Goal: Task Accomplishment & Management: Manage account settings

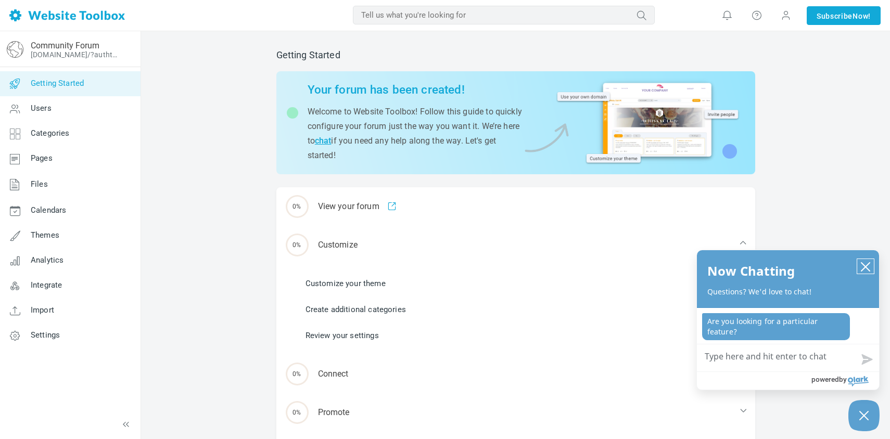
click at [865, 268] on icon "close chatbox" at bounding box center [866, 267] width 8 height 8
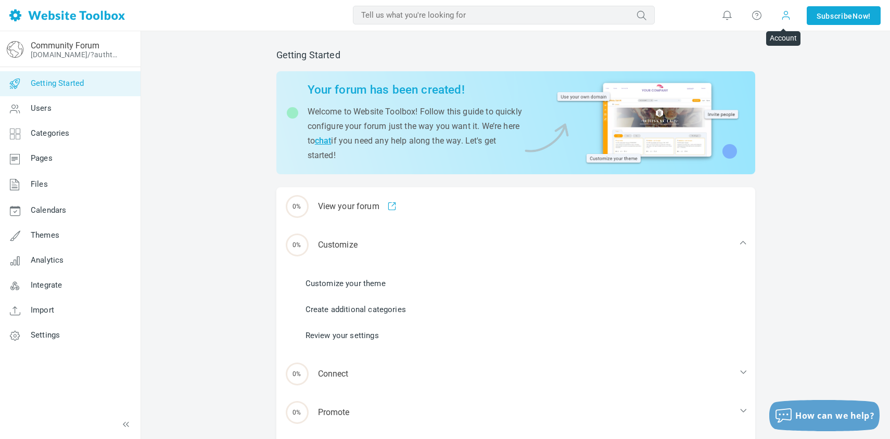
click at [781, 15] on span at bounding box center [786, 15] width 10 height 10
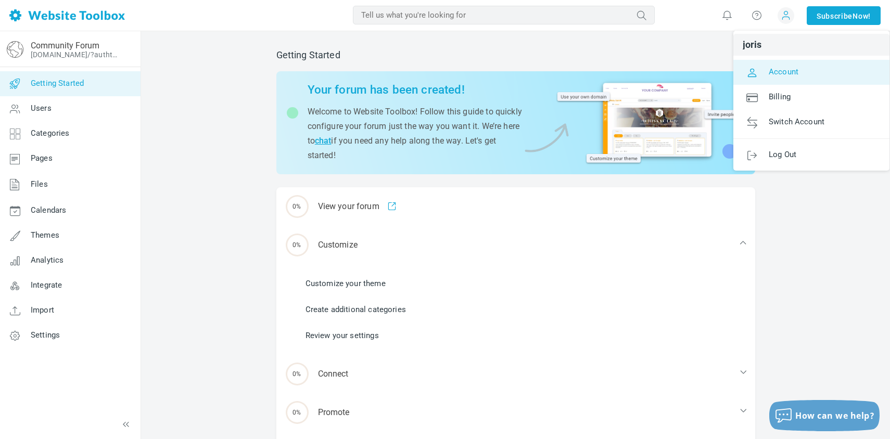
click at [780, 73] on span "Account" at bounding box center [784, 71] width 30 height 9
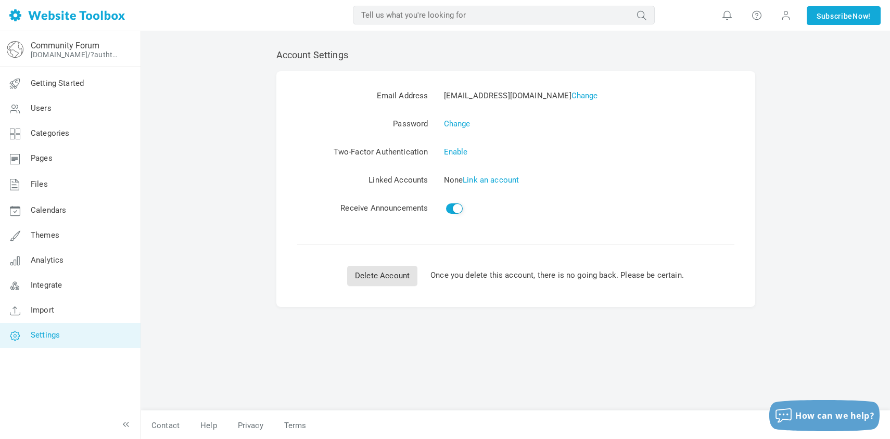
click at [50, 338] on span "Settings" at bounding box center [45, 335] width 29 height 9
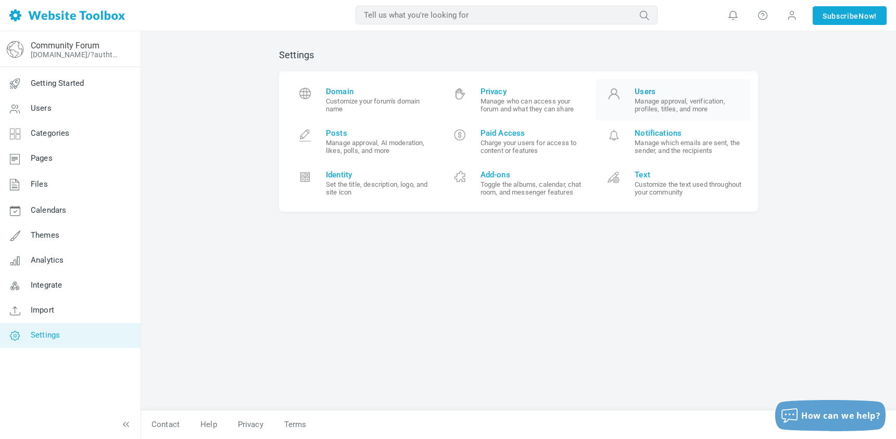
click at [673, 103] on small "Manage approval, verification, profiles, titles, and more" at bounding box center [689, 105] width 108 height 16
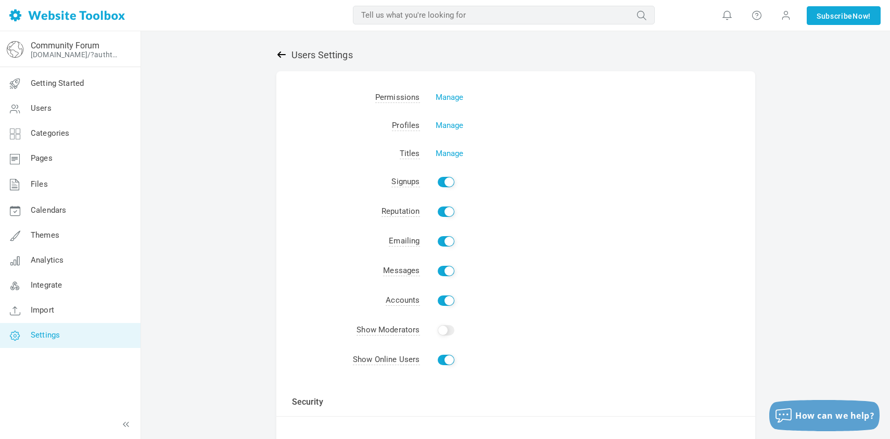
click at [279, 53] on icon at bounding box center [281, 54] width 10 height 10
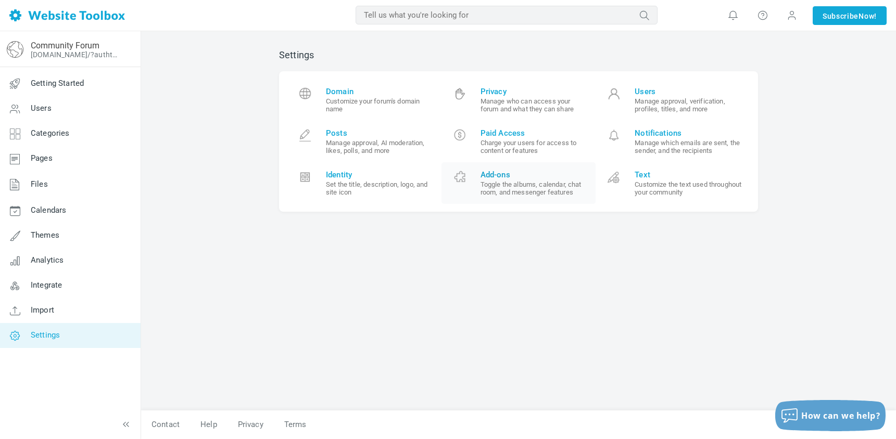
click at [502, 185] on small "Toggle the albums, calendar, chat room, and messenger features" at bounding box center [535, 189] width 108 height 16
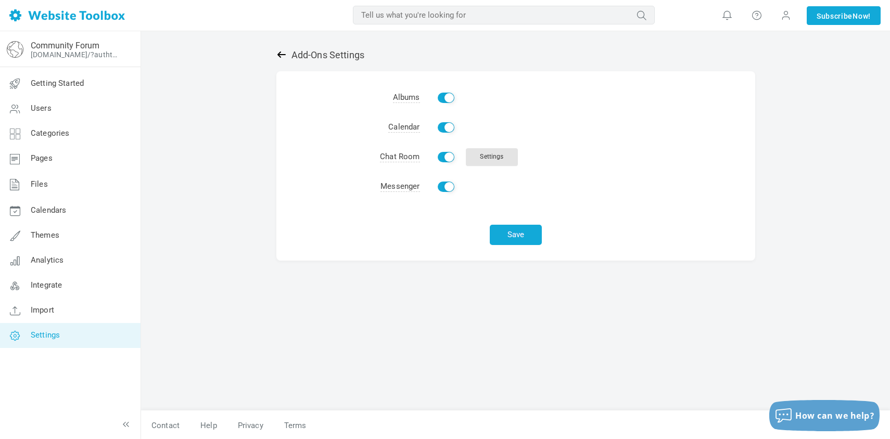
click at [281, 56] on icon at bounding box center [281, 54] width 10 height 10
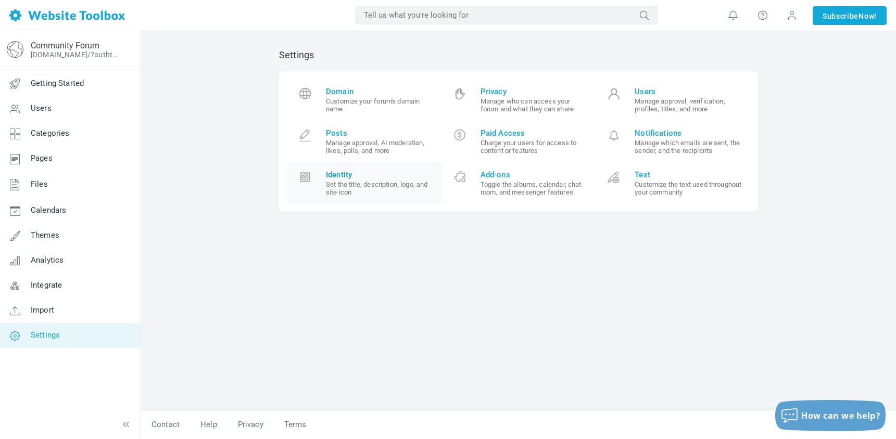
click at [356, 183] on small "Set the title, description, logo, and site icon" at bounding box center [380, 189] width 108 height 16
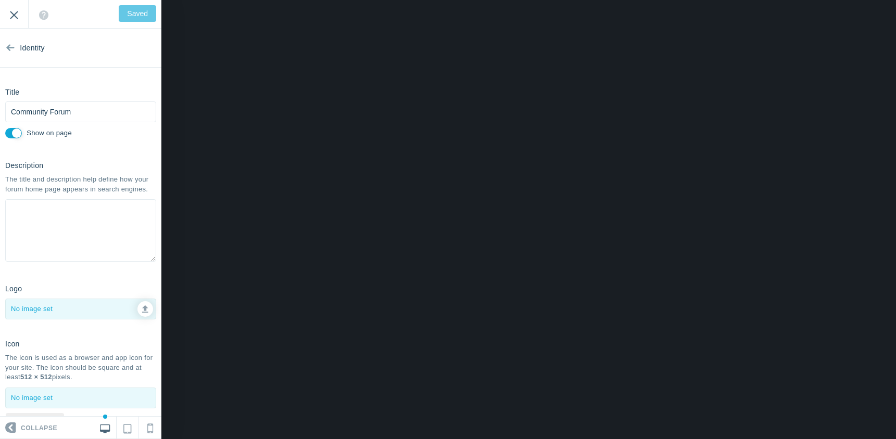
click at [15, 14] on input "Exit" at bounding box center [14, 14] width 28 height 29
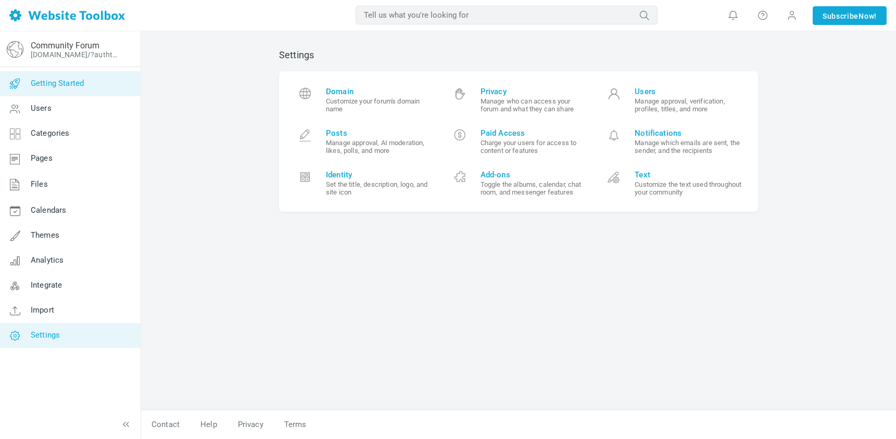
click at [42, 83] on span "Getting Started" at bounding box center [57, 83] width 53 height 9
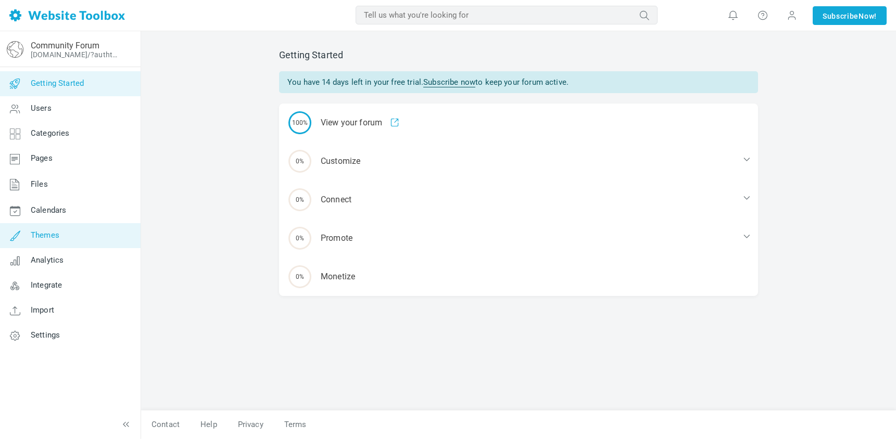
click at [55, 233] on span "Themes" at bounding box center [45, 235] width 29 height 9
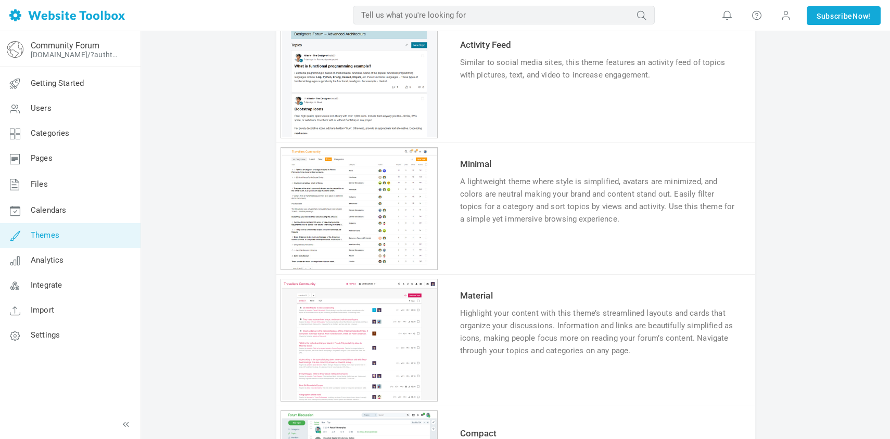
scroll to position [659, 0]
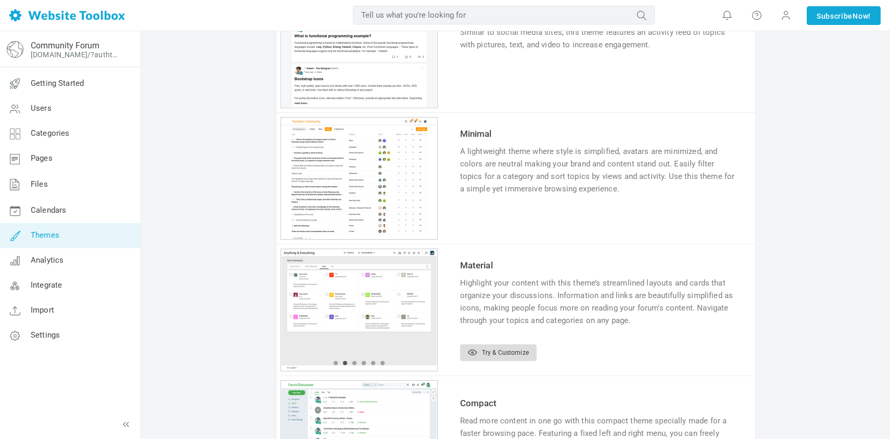
click at [473, 356] on link "Try & Customize" at bounding box center [498, 353] width 77 height 17
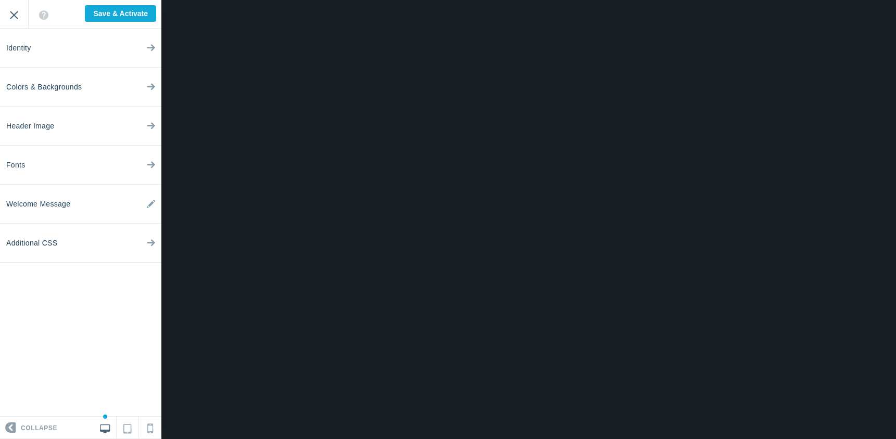
click at [16, 17] on input "Exit" at bounding box center [14, 14] width 28 height 29
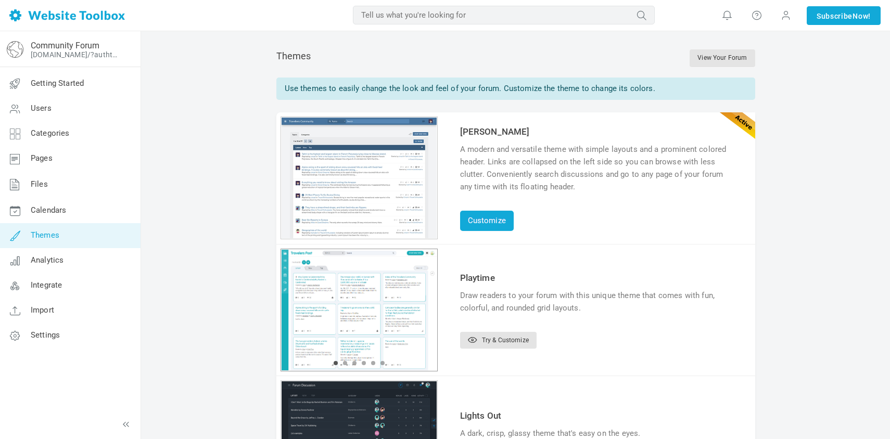
click at [391, 239] on div "1 2 3 4 5 6" at bounding box center [359, 178] width 157 height 123
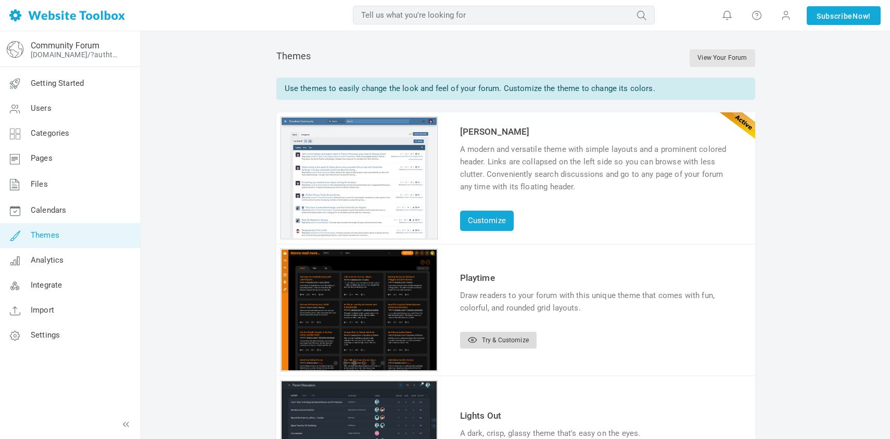
click at [472, 339] on icon at bounding box center [472, 340] width 9 height 6
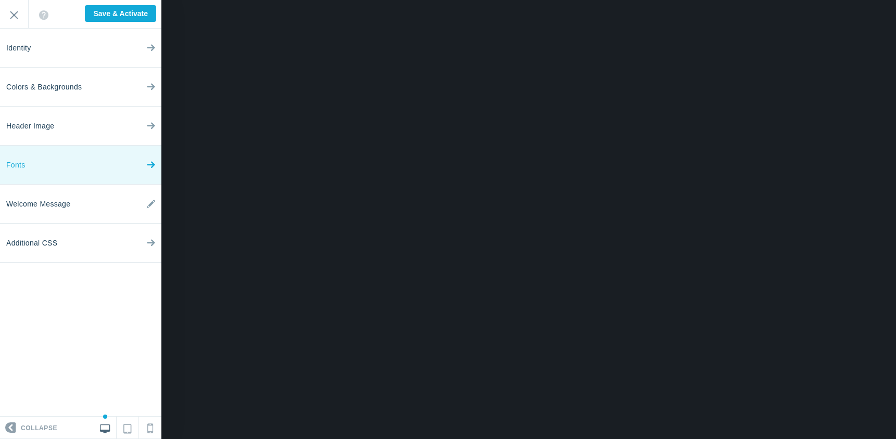
click at [150, 163] on icon at bounding box center [151, 162] width 8 height 39
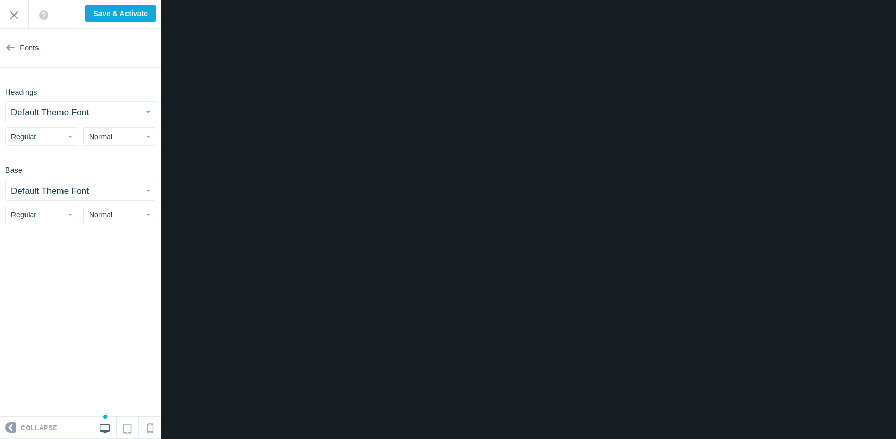
click at [148, 111] on span "button" at bounding box center [148, 112] width 4 height 2
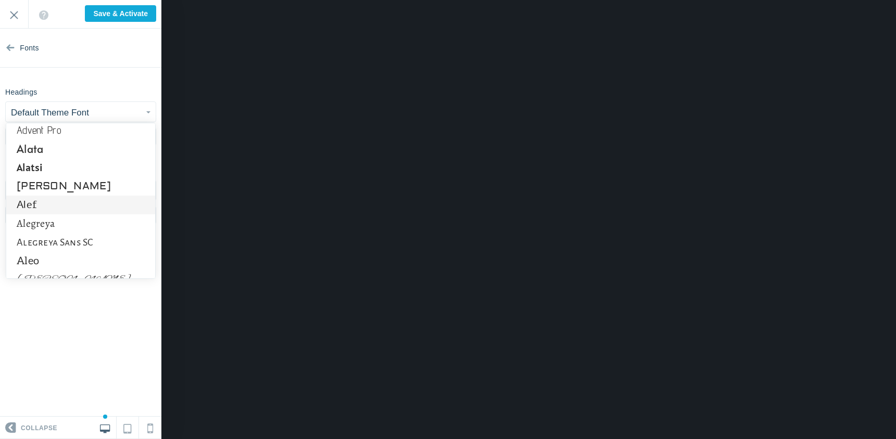
scroll to position [156, 0]
click at [35, 204] on link "Alef" at bounding box center [80, 204] width 149 height 19
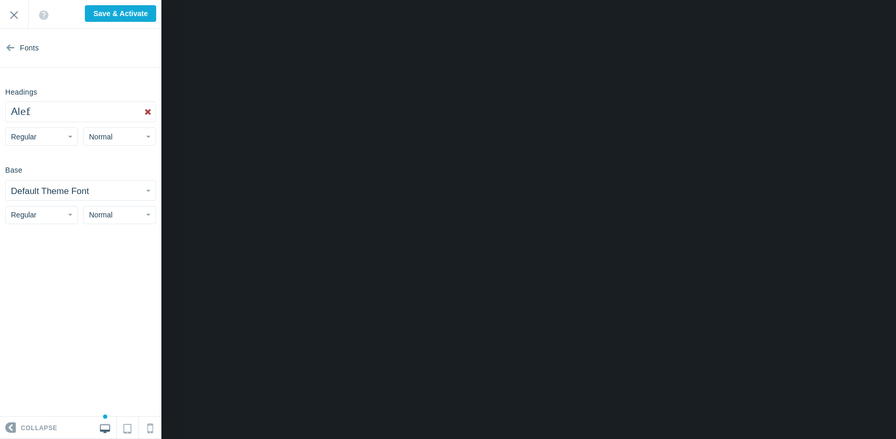
click at [137, 111] on button "Alef" at bounding box center [81, 112] width 150 height 20
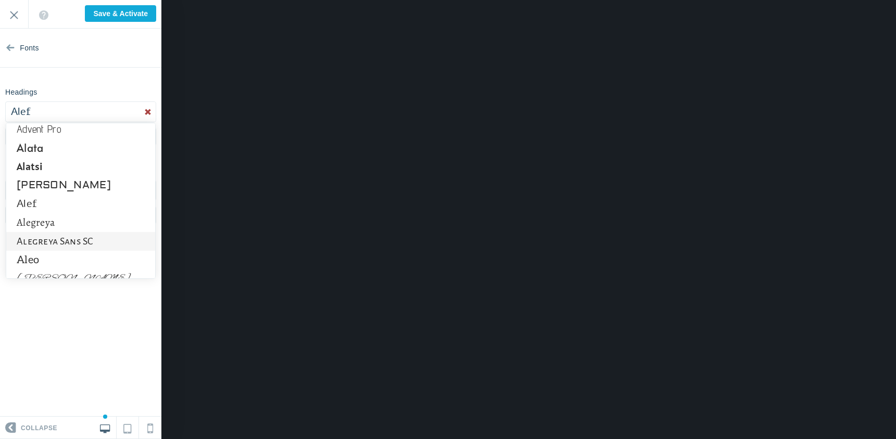
scroll to position [159, 0]
click at [46, 184] on link "Aldrich" at bounding box center [80, 182] width 149 height 19
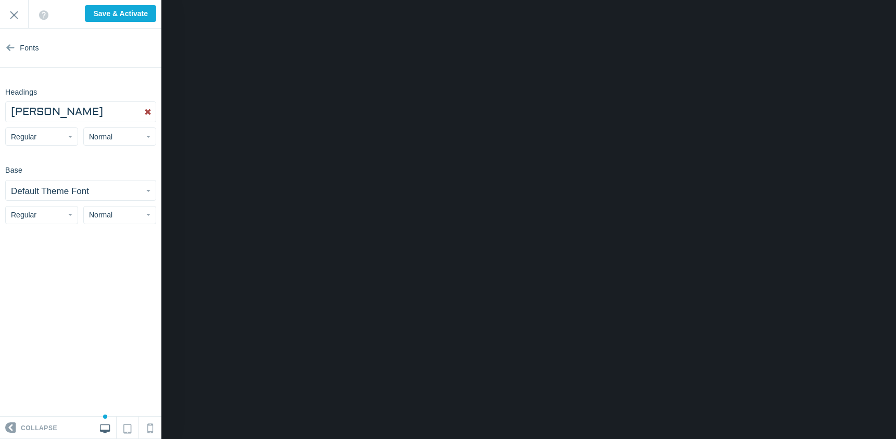
click at [131, 111] on button "Aldrich" at bounding box center [81, 112] width 150 height 20
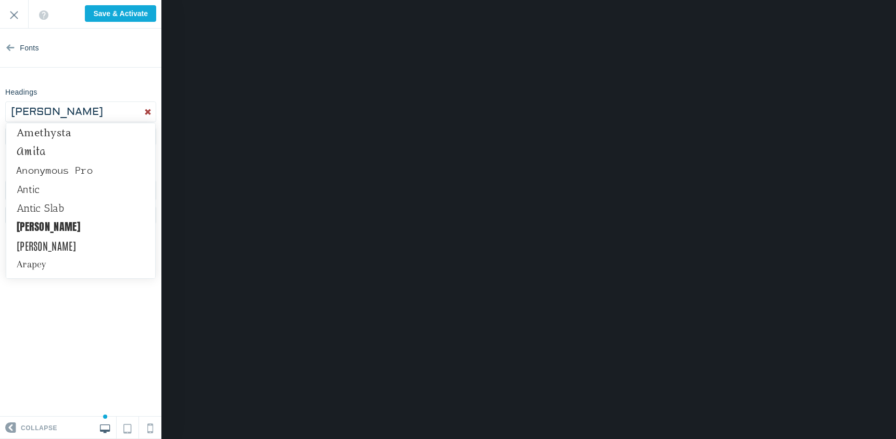
scroll to position [452, 0]
click at [43, 173] on link "Anonymous Pro" at bounding box center [80, 170] width 149 height 19
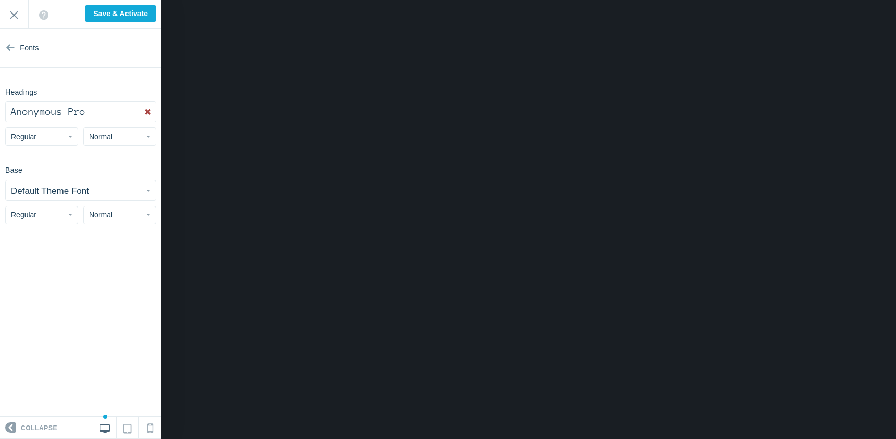
click at [128, 113] on button "Anonymous Pro" at bounding box center [81, 112] width 150 height 20
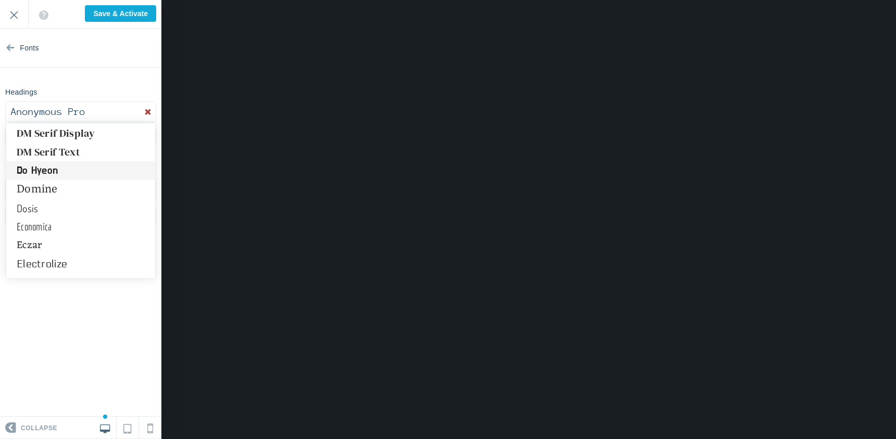
scroll to position [2403, 0]
click at [77, 356] on section "Fonts Headings Anonymous Pro Abel Abhaya Libre Aboreto Abril Fatface Aclonica A…" at bounding box center [80, 223] width 161 height 388
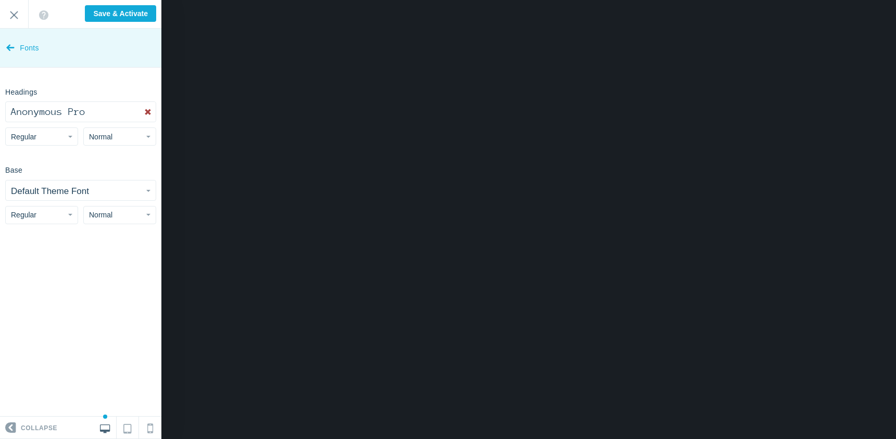
click at [11, 50] on icon at bounding box center [10, 45] width 8 height 39
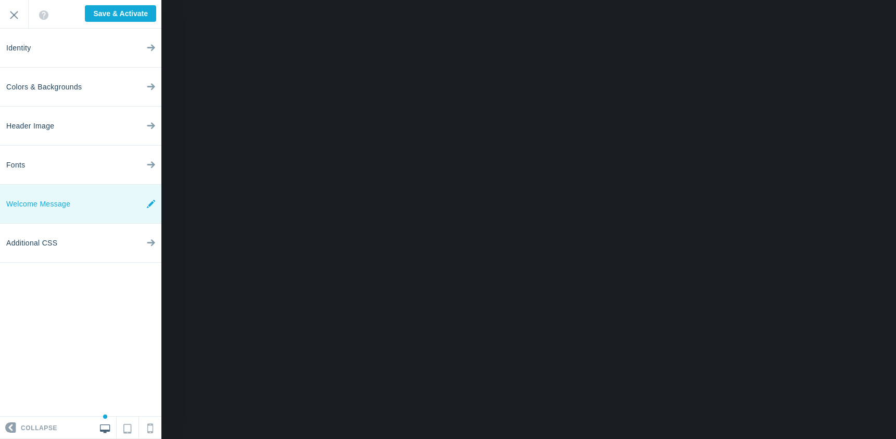
click at [107, 209] on link "Welcome Message" at bounding box center [80, 204] width 161 height 39
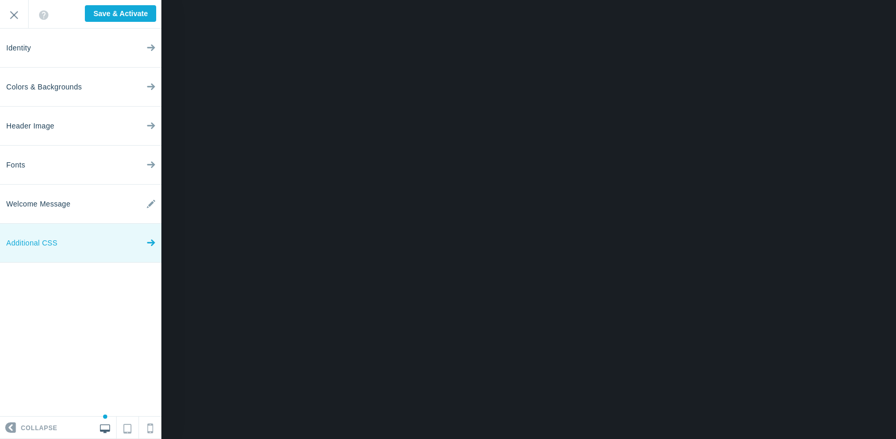
click at [99, 247] on link "Additional CSS" at bounding box center [80, 243] width 161 height 39
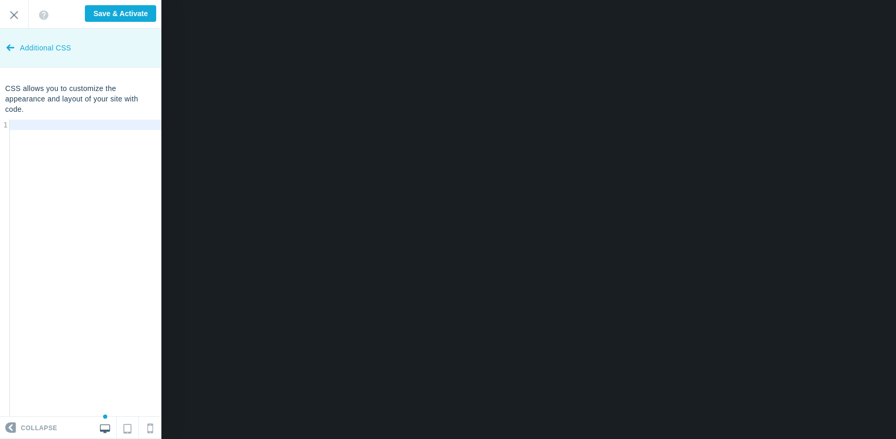
click at [9, 47] on icon at bounding box center [10, 45] width 8 height 39
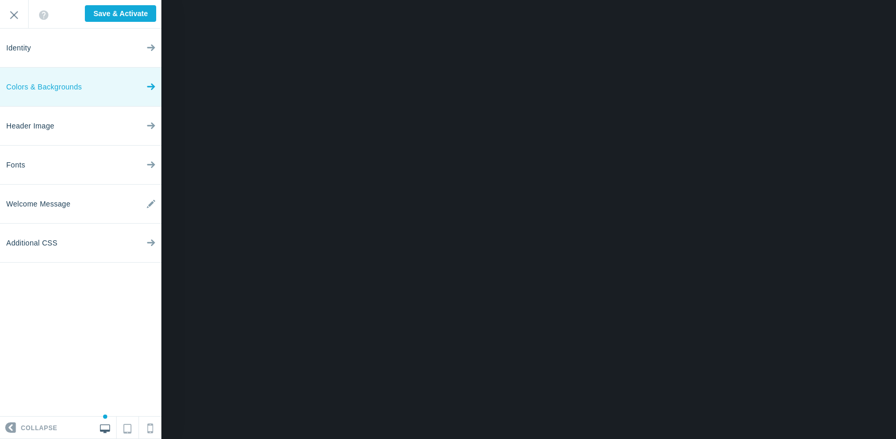
click at [104, 91] on link "Colors & Backgrounds" at bounding box center [80, 87] width 161 height 39
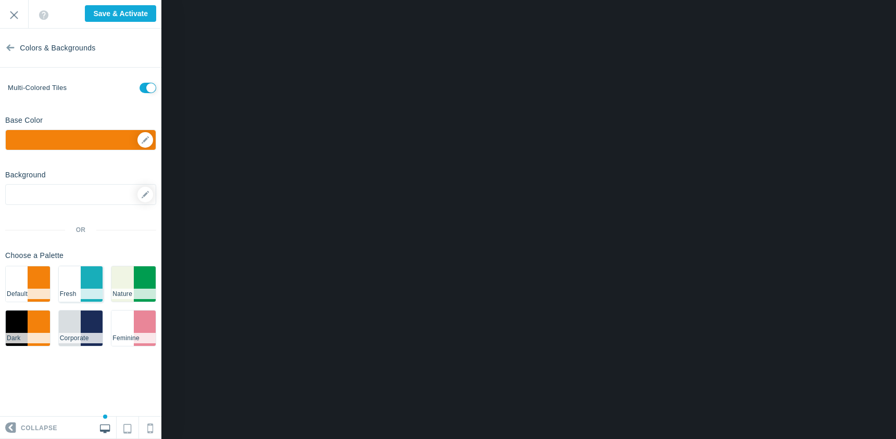
click at [78, 277] on li "#ffffff" at bounding box center [70, 284] width 22 height 35
checkbox input "false"
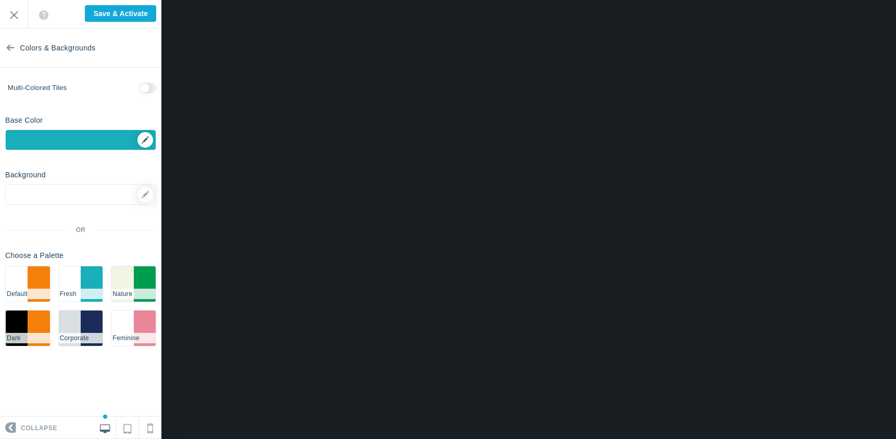
click at [144, 141] on div "▼" at bounding box center [81, 143] width 150 height 26
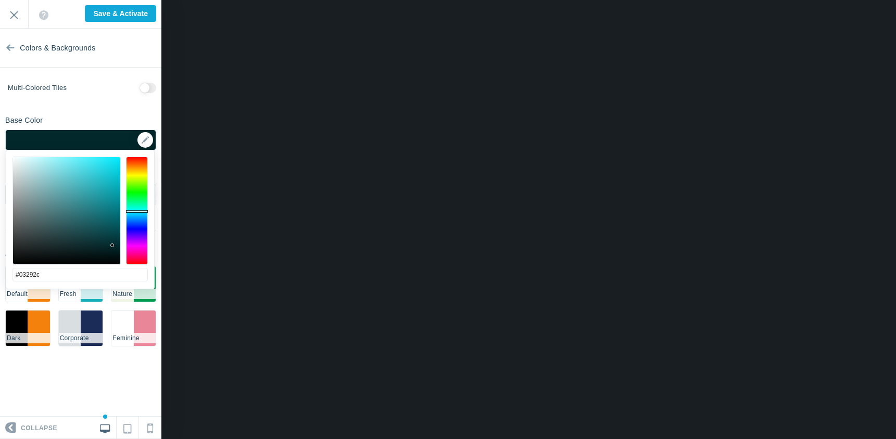
type input "#042a2d"
drag, startPoint x: 107, startPoint y: 188, endPoint x: 111, endPoint y: 245, distance: 56.4
click at [111, 245] on div at bounding box center [66, 210] width 107 height 107
click at [150, 111] on div "Base Color ▼" at bounding box center [80, 130] width 161 height 39
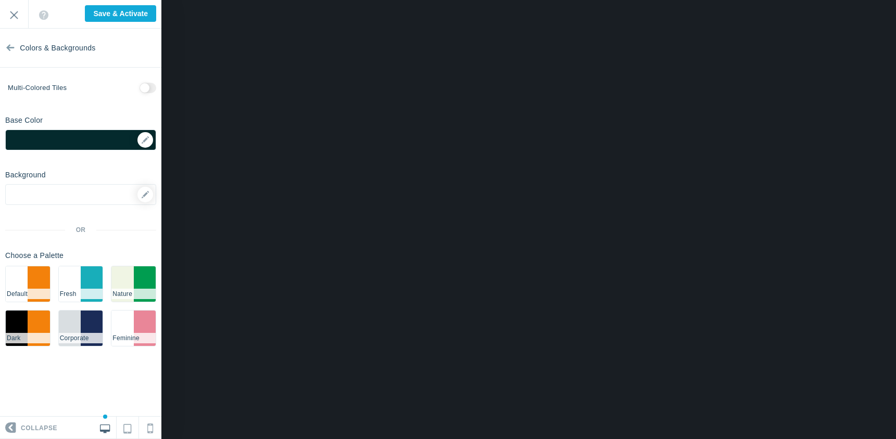
click at [147, 88] on input "checkbox" at bounding box center [148, 88] width 17 height 10
click at [150, 430] on icon at bounding box center [150, 426] width 6 height 14
click at [130, 429] on icon at bounding box center [127, 427] width 8 height 12
click at [107, 425] on icon at bounding box center [105, 427] width 10 height 9
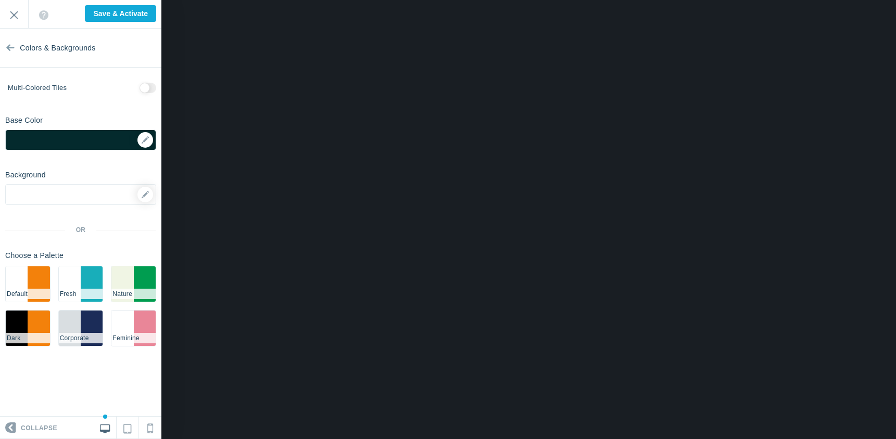
click at [148, 89] on input "checkbox" at bounding box center [148, 88] width 17 height 10
checkbox input "true"
click at [148, 427] on icon at bounding box center [150, 426] width 6 height 14
click at [128, 428] on icon at bounding box center [127, 427] width 8 height 12
click at [155, 427] on link at bounding box center [150, 428] width 22 height 22
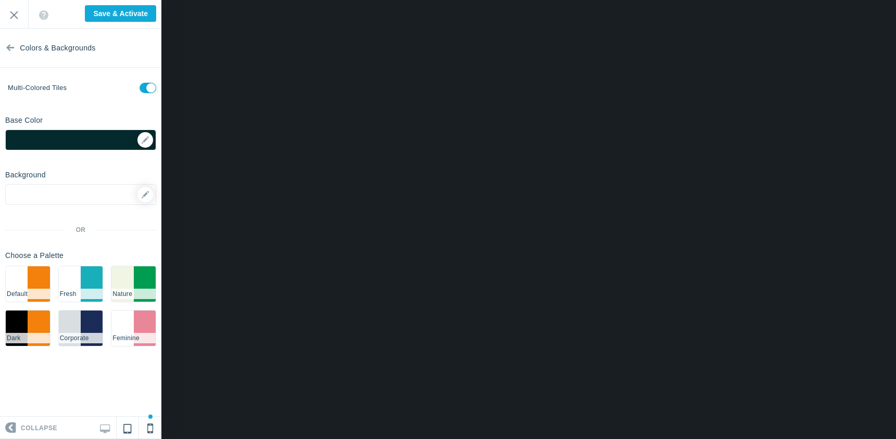
click at [127, 426] on icon at bounding box center [127, 427] width 8 height 12
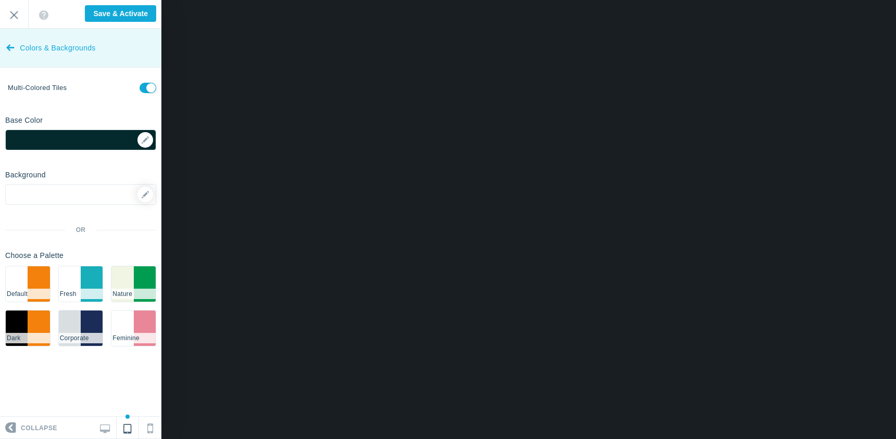
click at [8, 47] on icon at bounding box center [10, 45] width 8 height 39
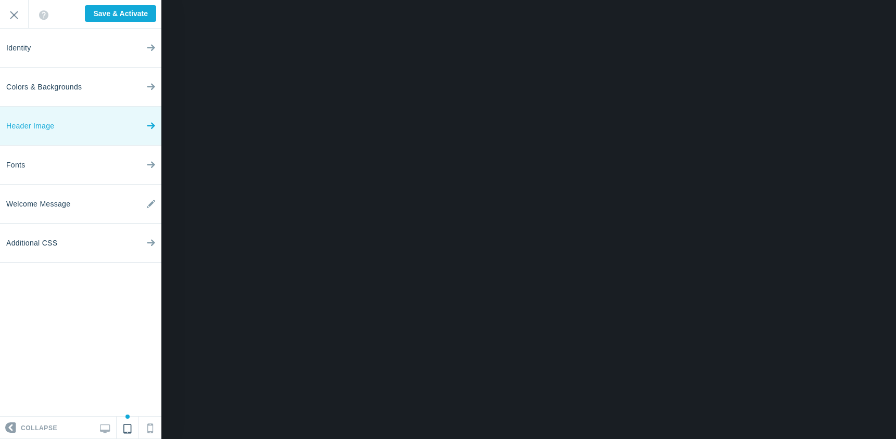
click at [98, 126] on link "Header Image" at bounding box center [80, 126] width 161 height 39
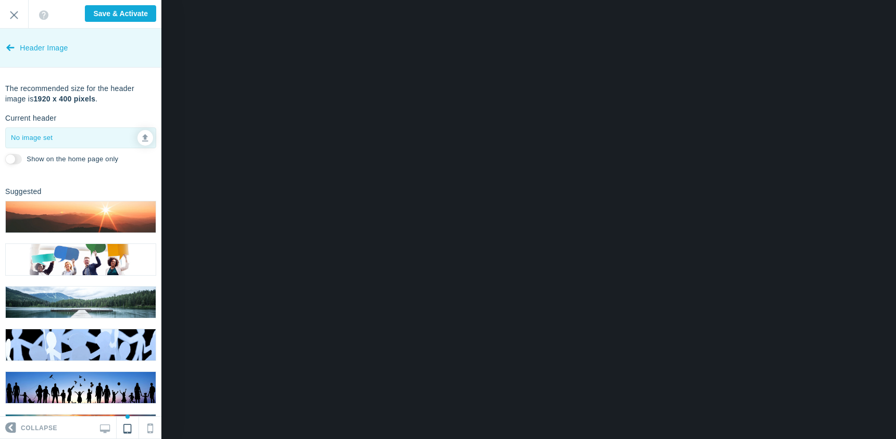
click at [10, 48] on icon at bounding box center [10, 45] width 8 height 39
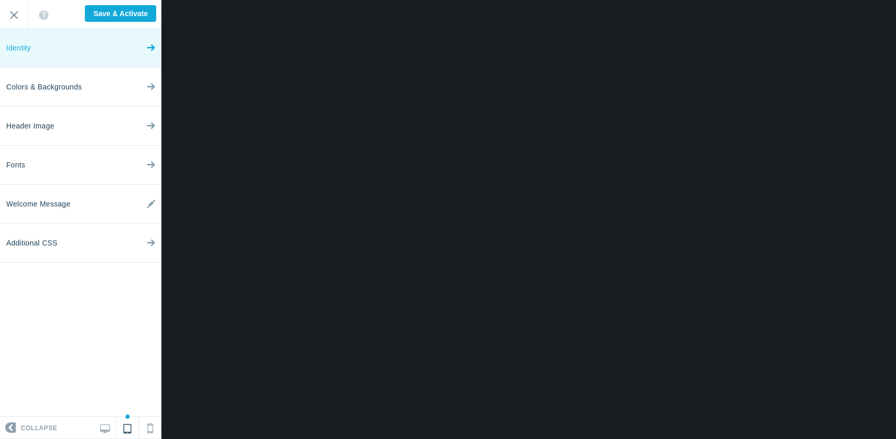
click at [91, 49] on link "Identity" at bounding box center [80, 48] width 161 height 39
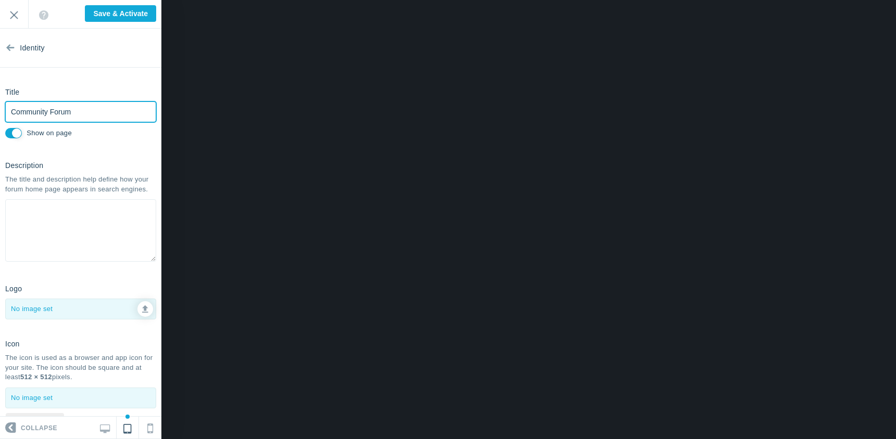
drag, startPoint x: 77, startPoint y: 109, endPoint x: 10, endPoint y: 109, distance: 67.2
click at [10, 109] on input "Community Forum" at bounding box center [80, 112] width 151 height 21
type input "C"
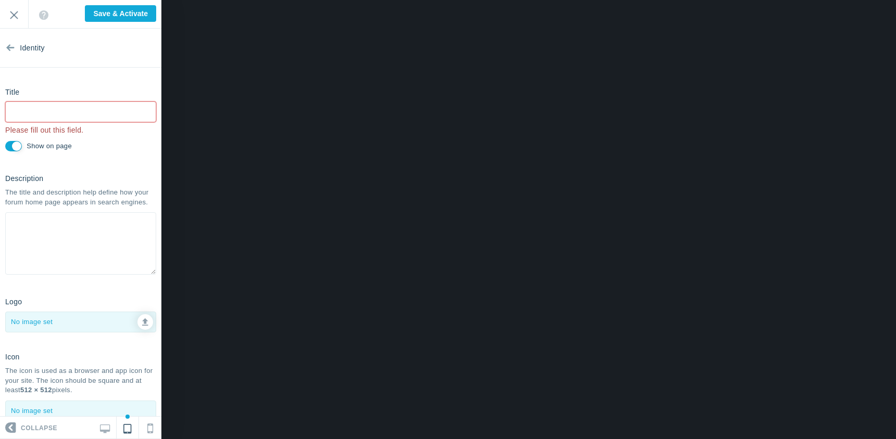
type input "Saved"
type input "&"
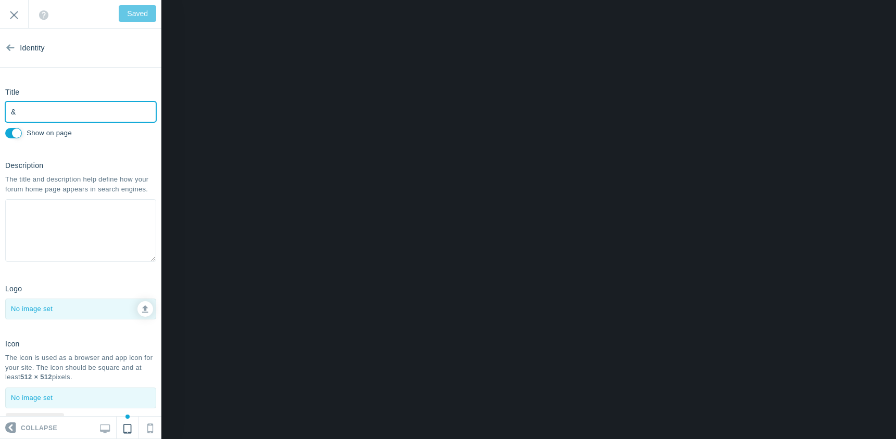
type input "Save & Activate"
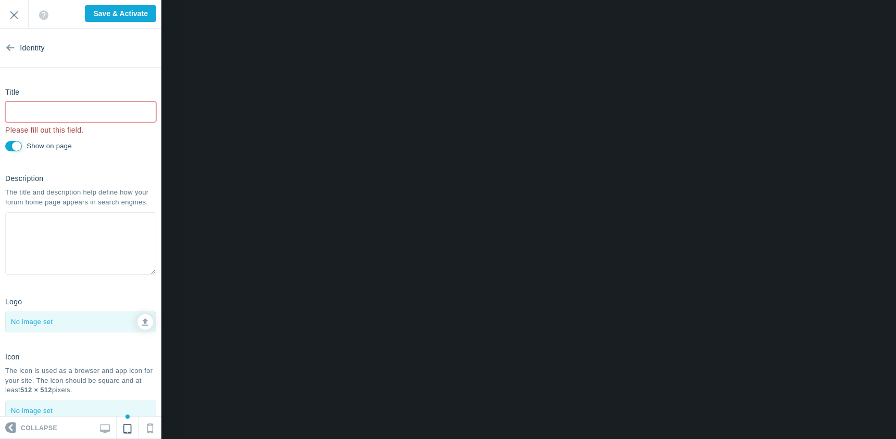
type input "Saved"
type input "À"
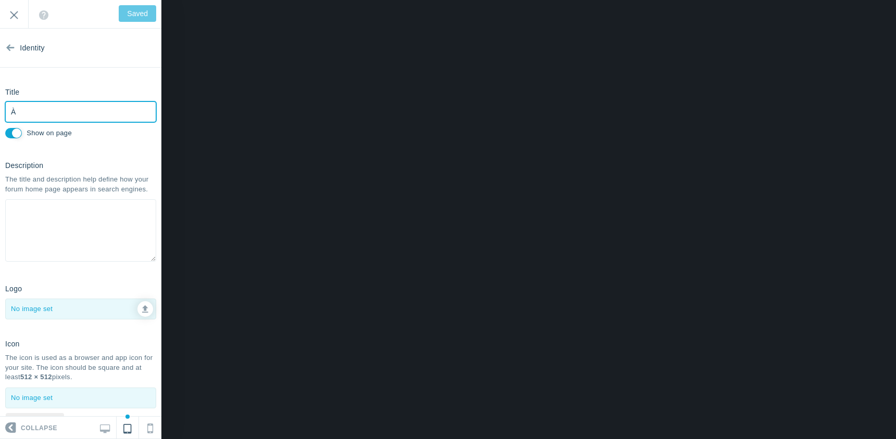
type input "Save & Activate"
type input "À"
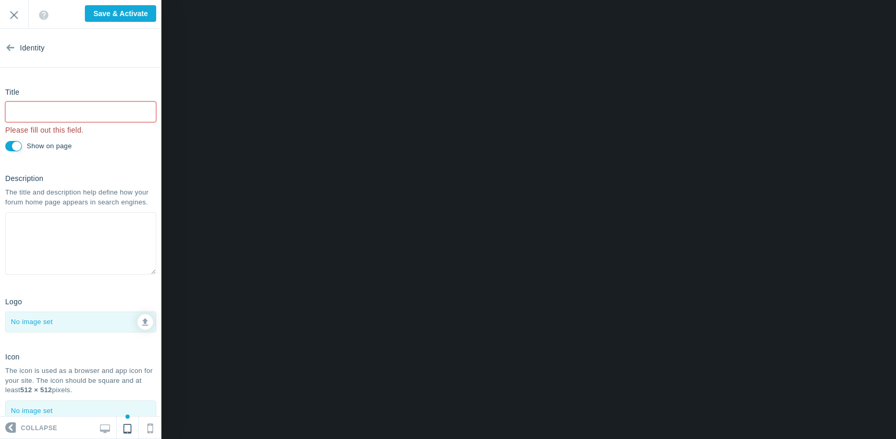
type input "Saved"
type input "C"
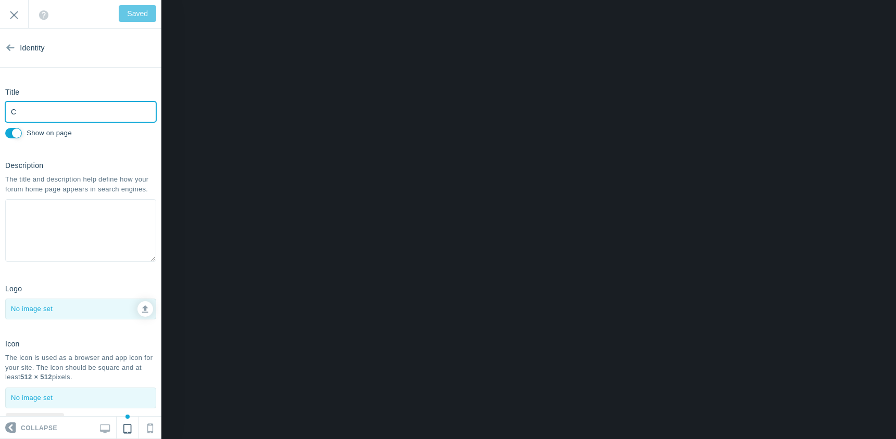
type input "Save & Activate"
drag, startPoint x: 58, startPoint y: 112, endPoint x: -9, endPoint y: 120, distance: 67.6
click at [0, 0] on html "Loading... Loading... Collapse Identity Colors & Backgrounds Header Image Fonts…" at bounding box center [448, 0] width 896 height 0
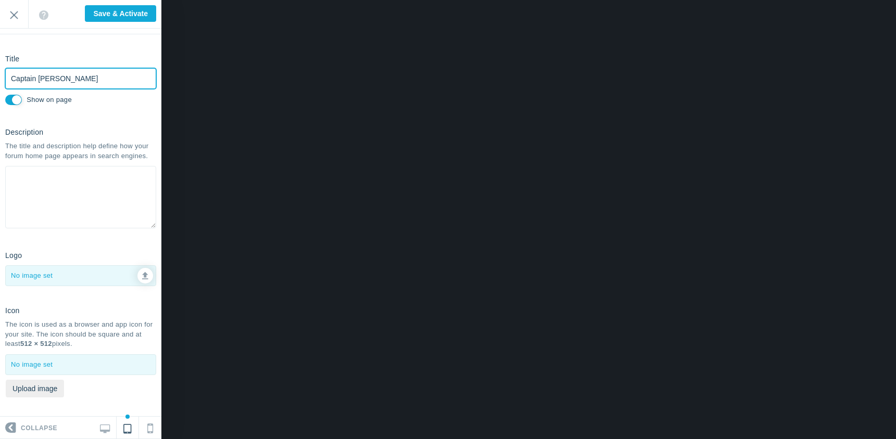
scroll to position [33, 0]
type input "Captain [PERSON_NAME]"
click at [117, 16] on input "Save & Activate" at bounding box center [120, 13] width 71 height 17
type input "Saving..."
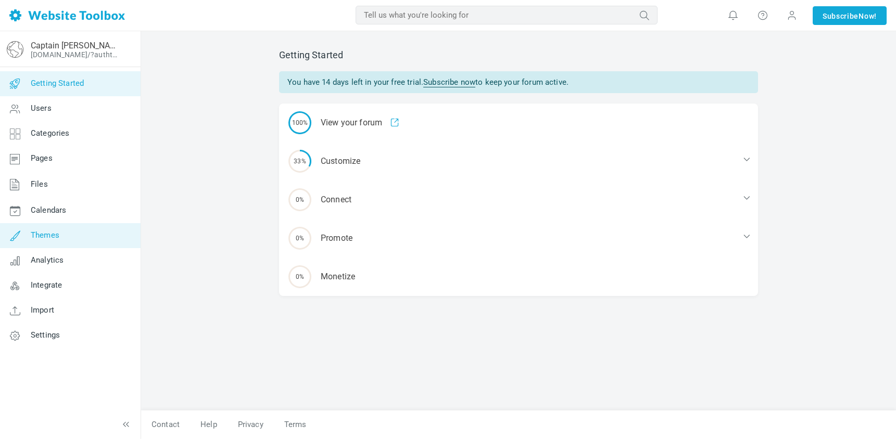
click at [55, 240] on span "Themes" at bounding box center [45, 235] width 29 height 9
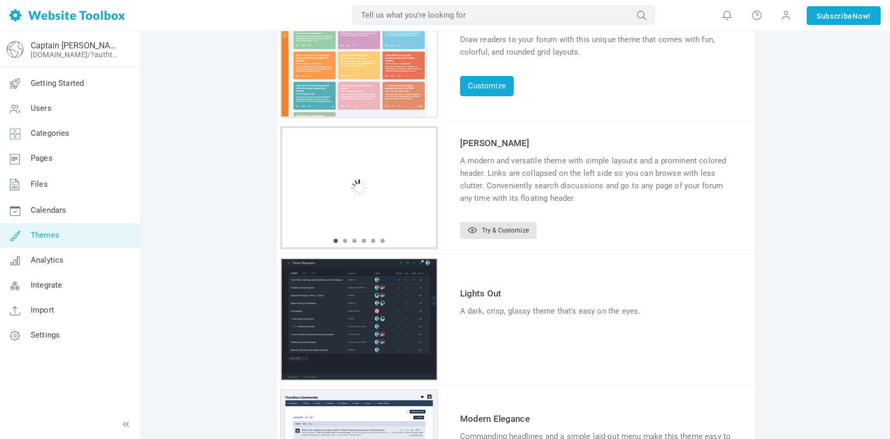
scroll to position [115, 0]
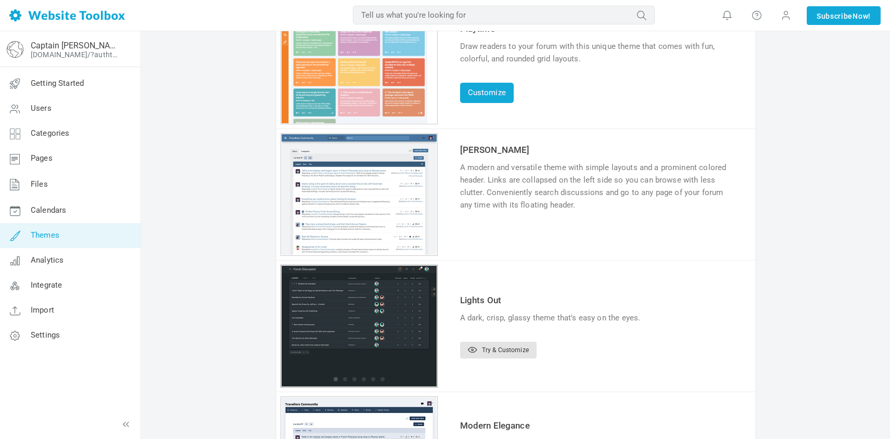
click at [326, 124] on div "1 2 3 4 5 6" at bounding box center [359, 63] width 157 height 123
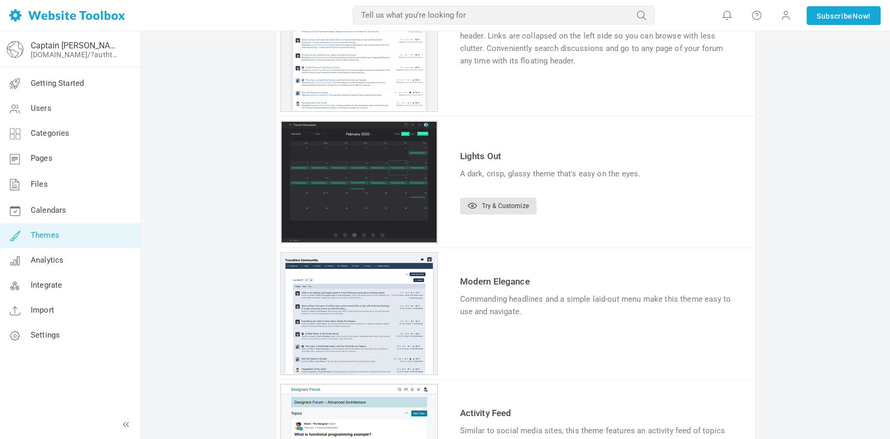
scroll to position [299, 0]
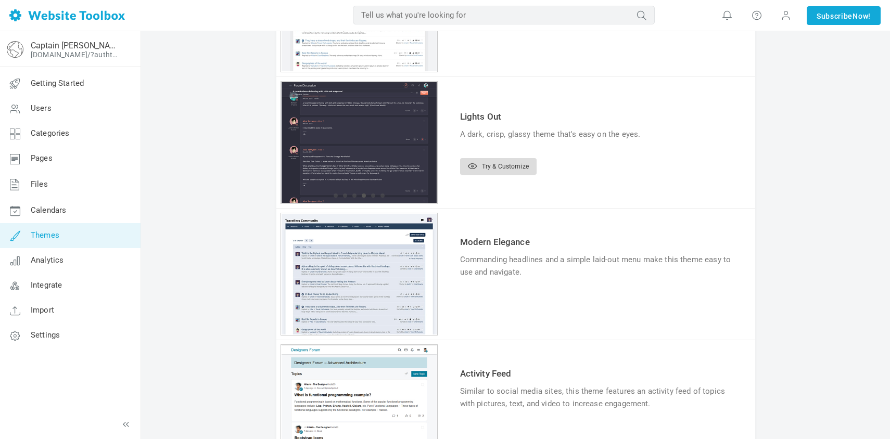
click at [472, 166] on icon at bounding box center [472, 166] width 9 height 6
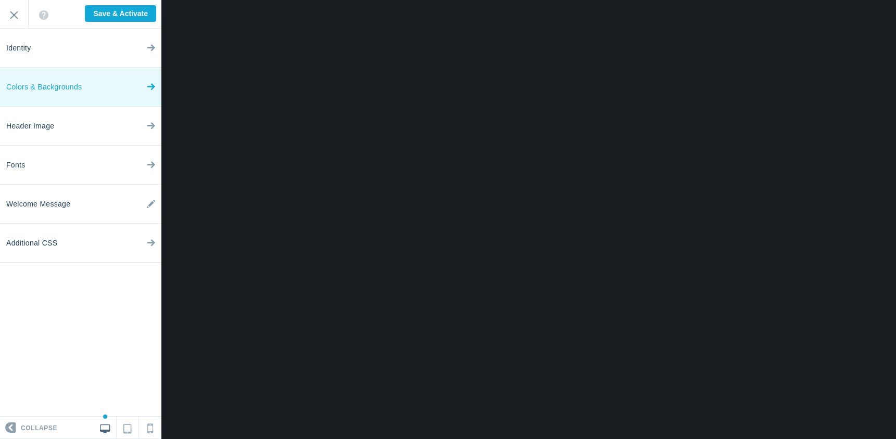
click at [144, 86] on link "Colors & Backgrounds" at bounding box center [80, 87] width 161 height 39
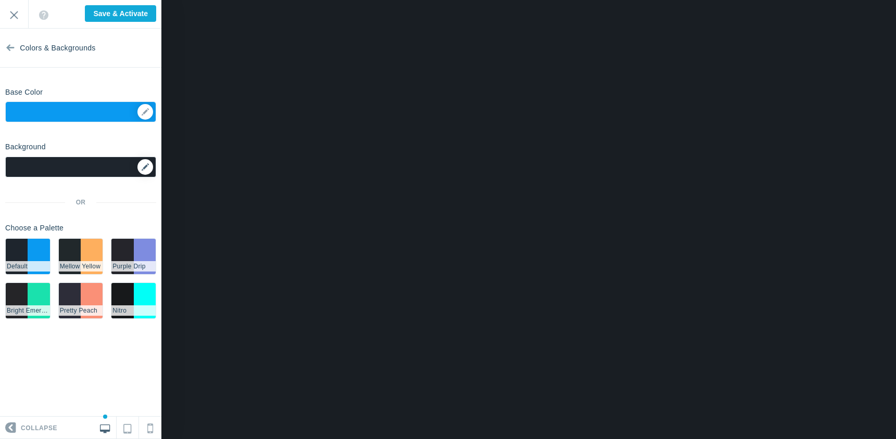
click at [145, 167] on icon at bounding box center [145, 166] width 7 height 7
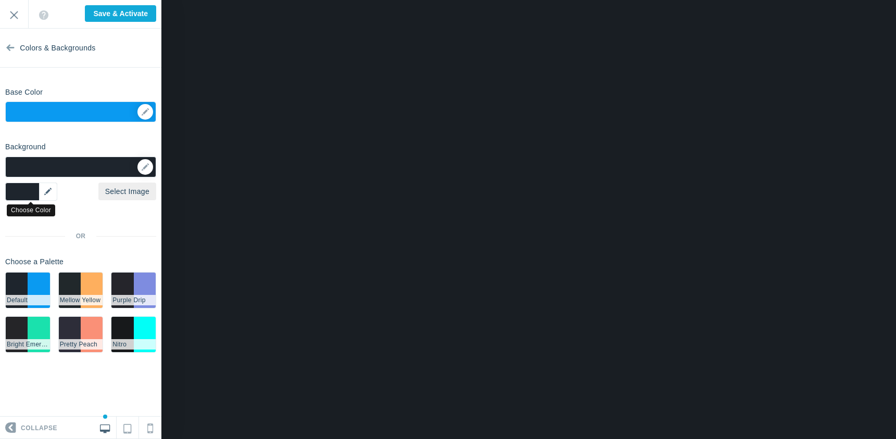
click at [46, 190] on div "▼" at bounding box center [31, 192] width 52 height 18
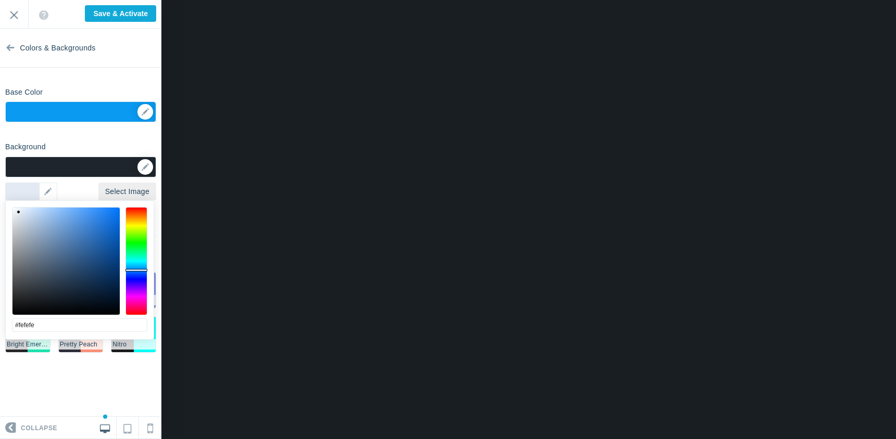
type input "#ffffff"
drag, startPoint x: 33, startPoint y: 226, endPoint x: 8, endPoint y: 204, distance: 32.8
click at [8, 204] on div "#ffffff cancel choose" at bounding box center [80, 345] width 148 height 289
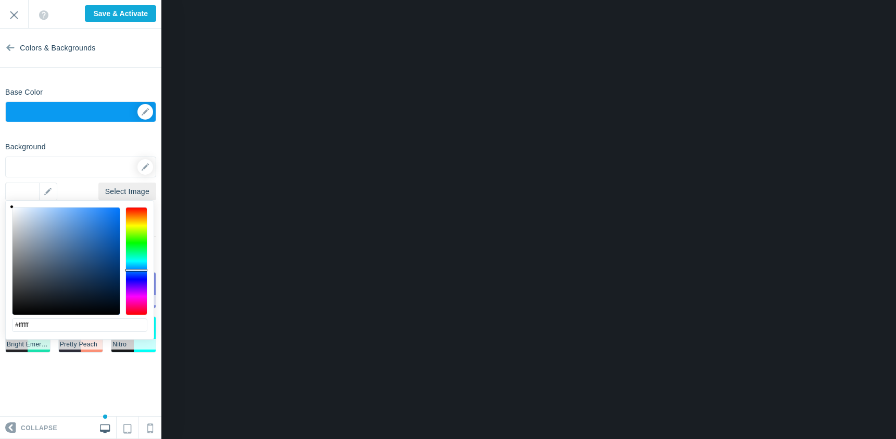
click at [113, 136] on section "Colors & Backgrounds Base Color ▼ Background Options Select Image ▼ Position Re…" at bounding box center [80, 223] width 161 height 388
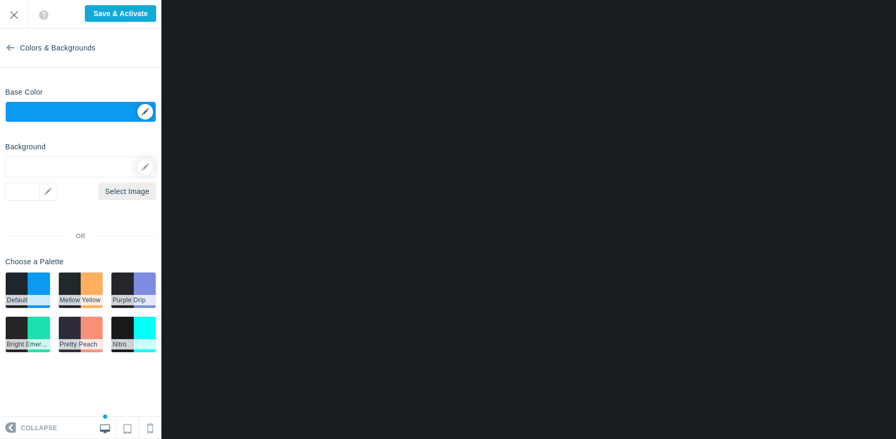
click at [144, 110] on div "▼" at bounding box center [81, 115] width 150 height 26
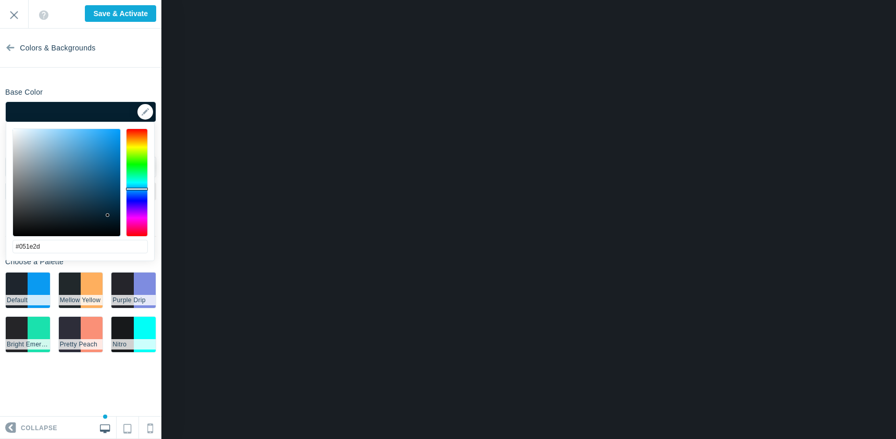
type input "#051d2b"
drag, startPoint x: 108, startPoint y: 143, endPoint x: 108, endPoint y: 218, distance: 75.0
click at [108, 218] on div at bounding box center [66, 182] width 107 height 107
click at [121, 78] on section "Colors & Backgrounds Base Color ▼ Background Options Select Image #ffffff ▼ Pos…" at bounding box center [80, 223] width 161 height 388
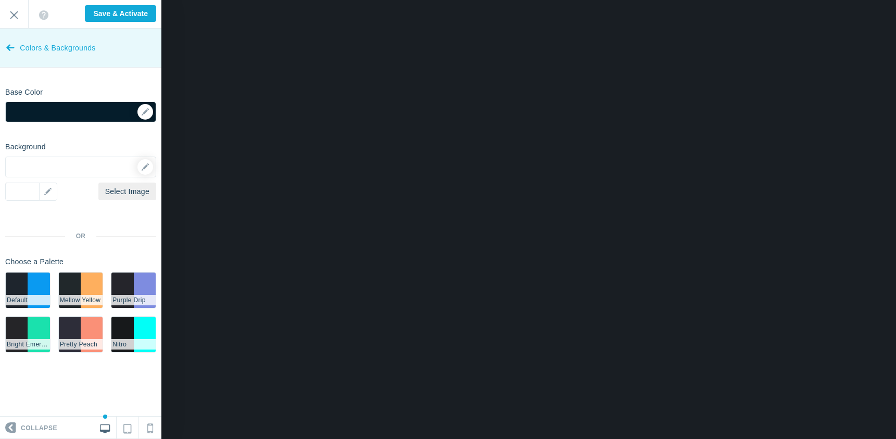
click at [9, 47] on icon at bounding box center [10, 45] width 8 height 39
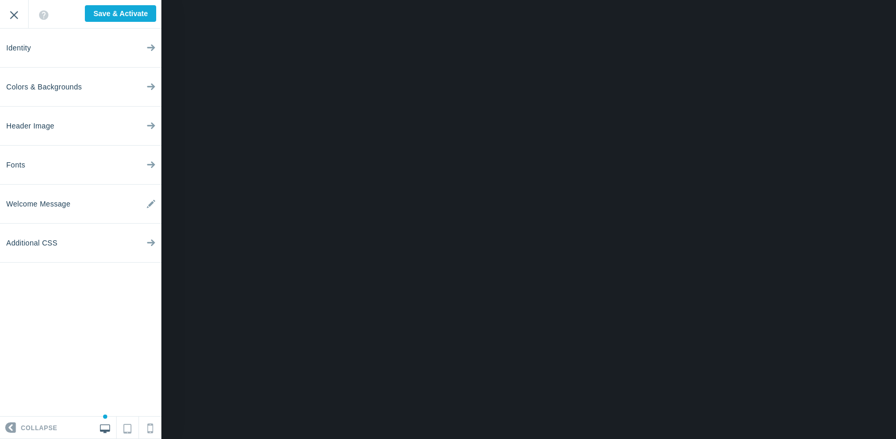
click at [14, 16] on input "Exit" at bounding box center [14, 14] width 28 height 29
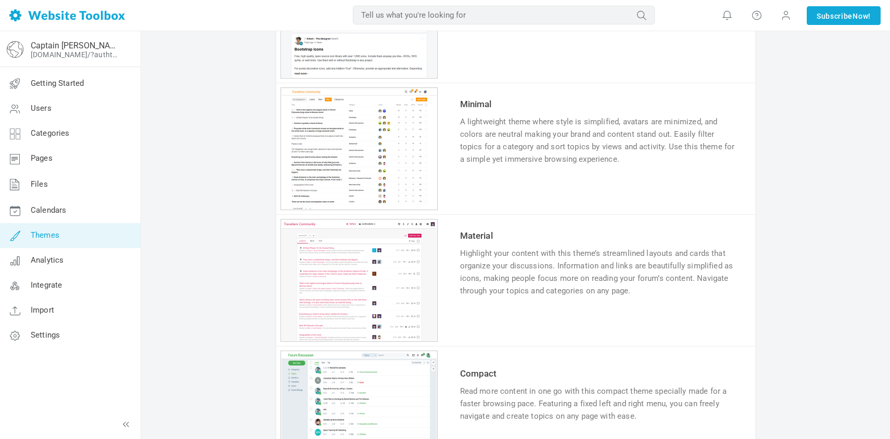
scroll to position [689, 0]
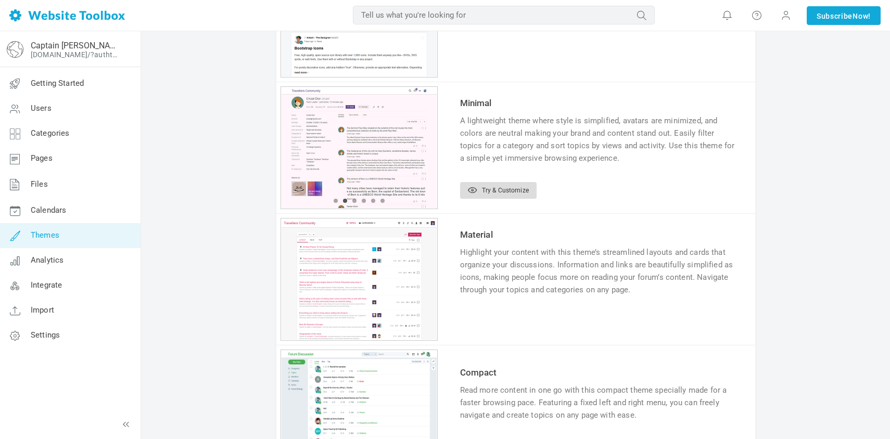
click at [472, 192] on icon at bounding box center [472, 190] width 9 height 6
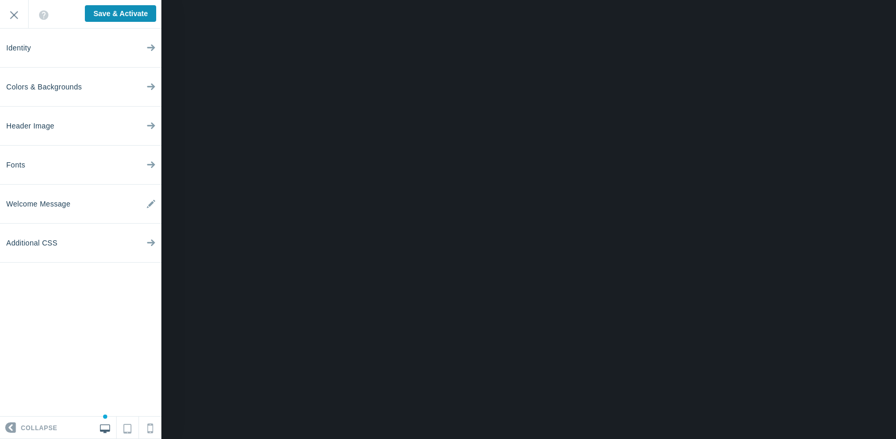
click at [135, 13] on input "Save & Activate" at bounding box center [120, 13] width 71 height 17
type input "Saving..."
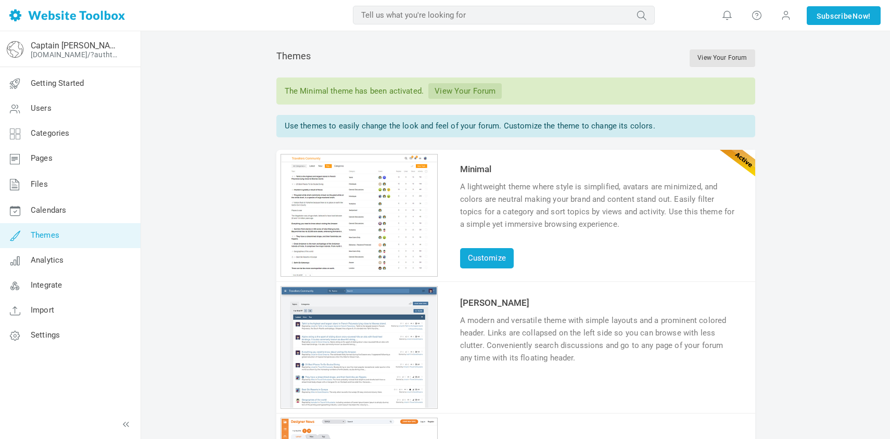
click at [463, 92] on link "View Your Forum" at bounding box center [464, 91] width 73 height 16
click at [45, 128] on link "Categories" at bounding box center [69, 133] width 141 height 25
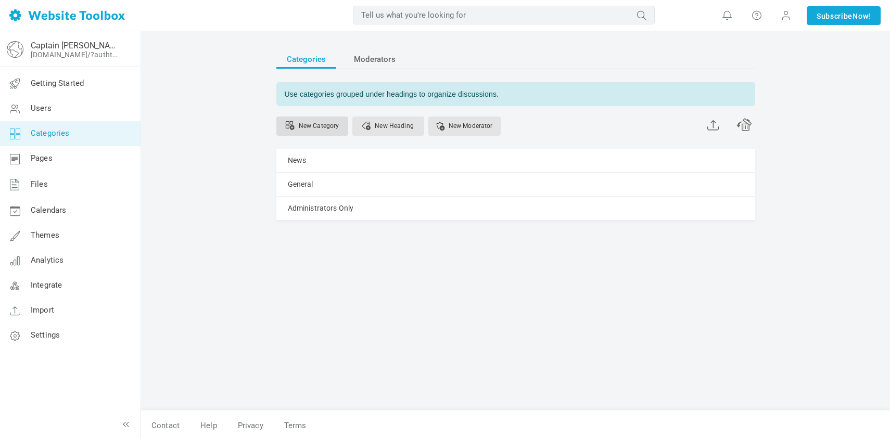
click at [316, 123] on link "New Category" at bounding box center [312, 126] width 72 height 19
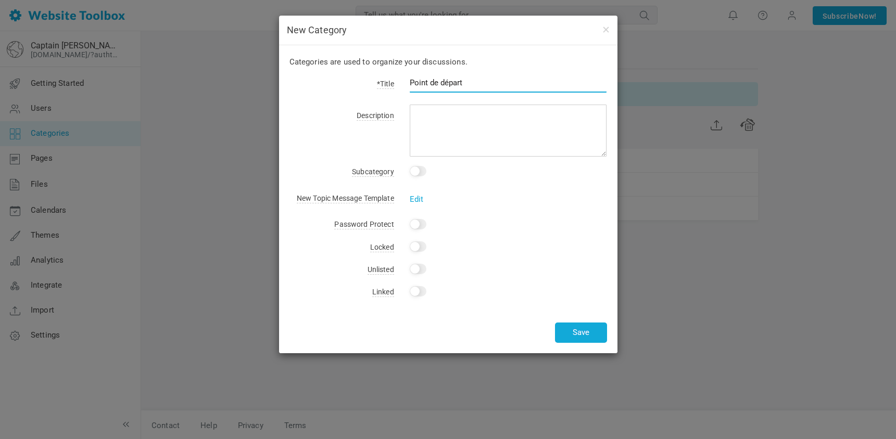
drag, startPoint x: 469, startPoint y: 81, endPoint x: 403, endPoint y: 81, distance: 65.1
click at [403, 81] on div "Point de départ" at bounding box center [500, 89] width 213 height 24
type input "Commencer ici !"
click at [584, 332] on button "Save" at bounding box center [581, 333] width 52 height 20
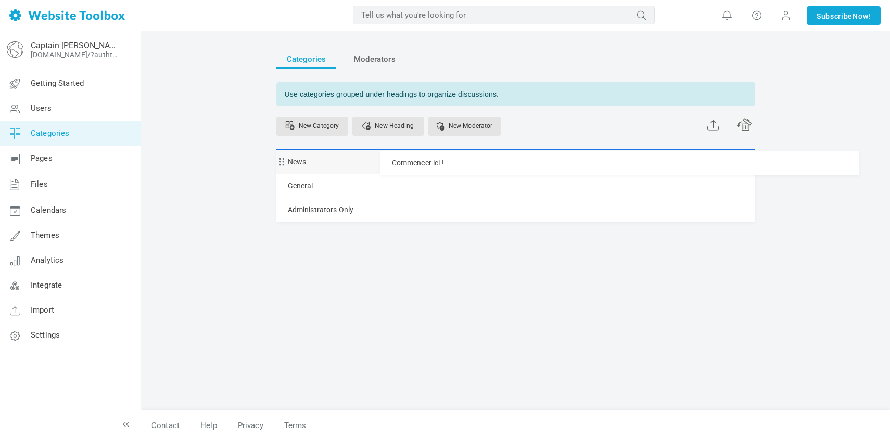
drag, startPoint x: 282, startPoint y: 233, endPoint x: 281, endPoint y: 151, distance: 82.3
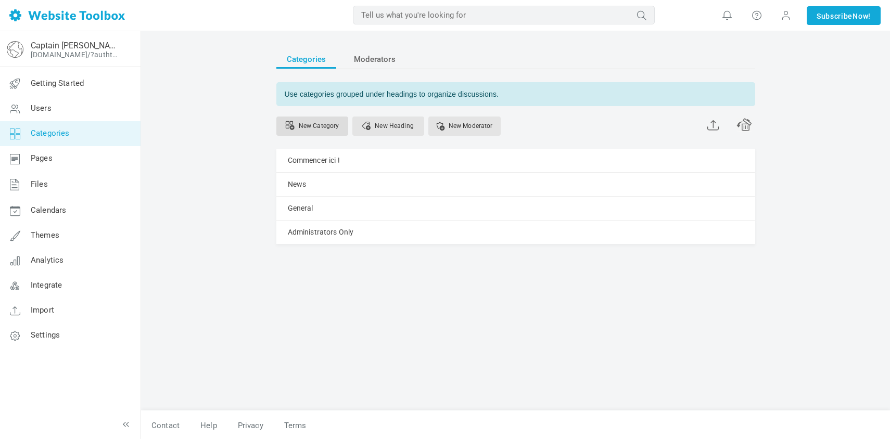
click at [311, 125] on link "New Category" at bounding box center [312, 126] width 72 height 19
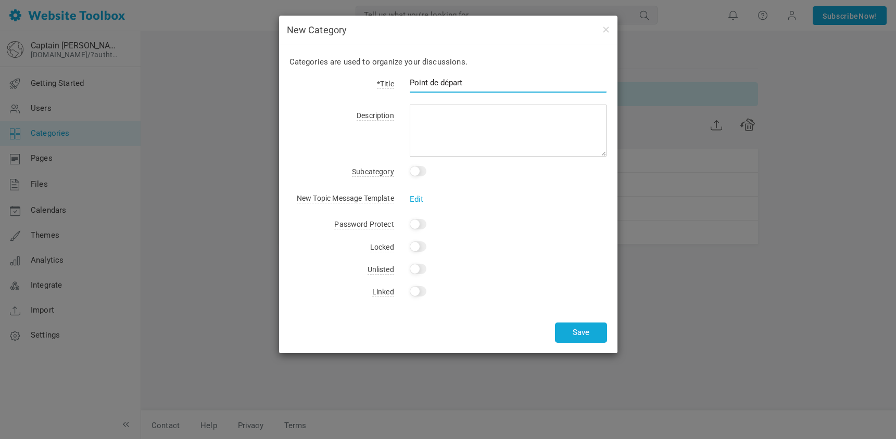
type input "Point de départ"
click at [417, 170] on input "checkbox" at bounding box center [418, 171] width 17 height 10
checkbox input "true"
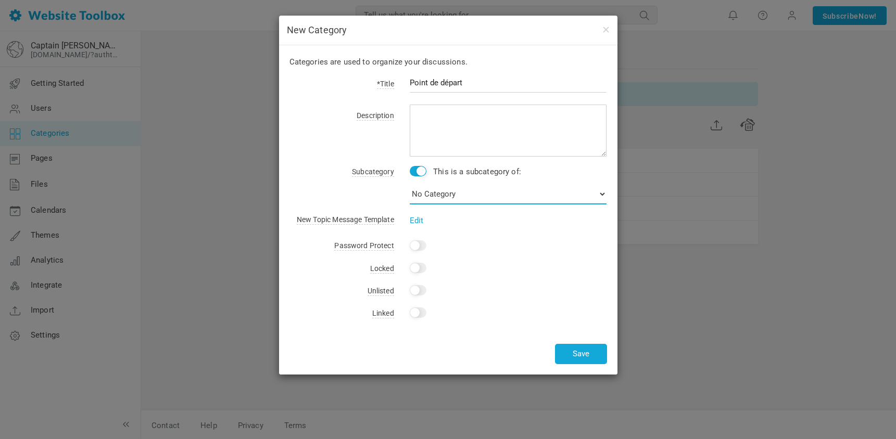
select select "987639"
click at [585, 344] on button "Save" at bounding box center [581, 354] width 52 height 20
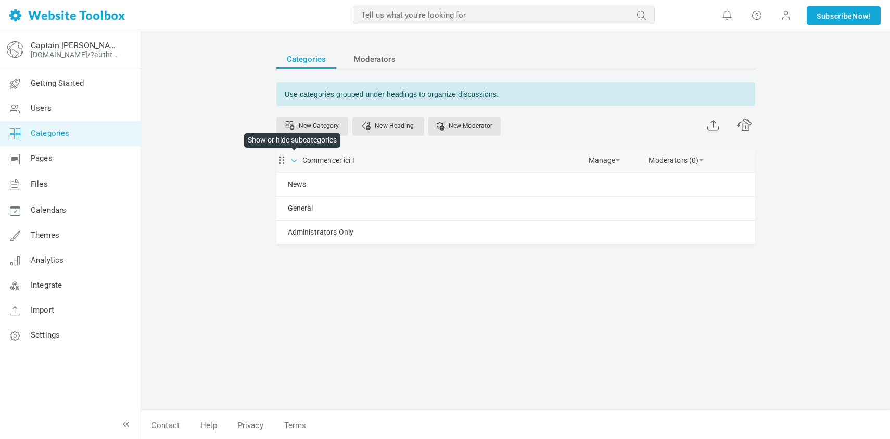
click at [295, 159] on span at bounding box center [294, 160] width 10 height 10
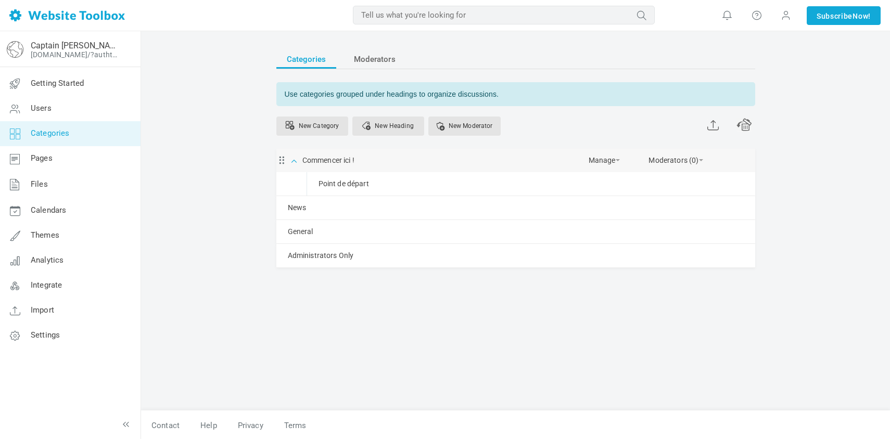
click at [295, 159] on span at bounding box center [294, 160] width 10 height 10
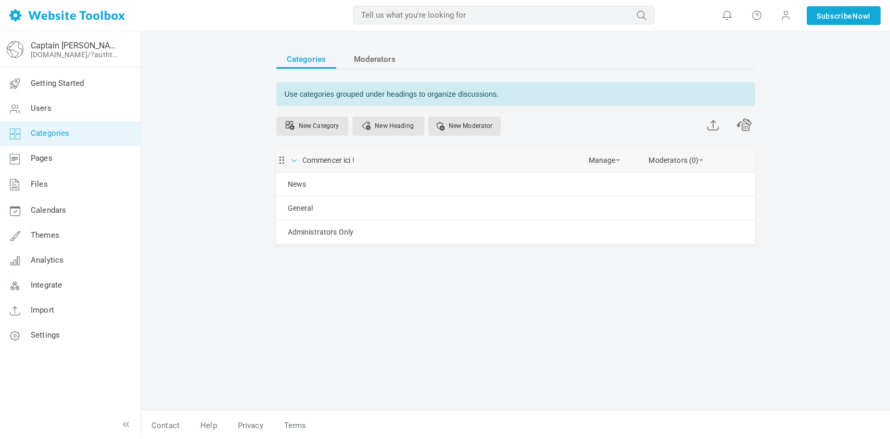
click at [295, 159] on span at bounding box center [294, 160] width 10 height 10
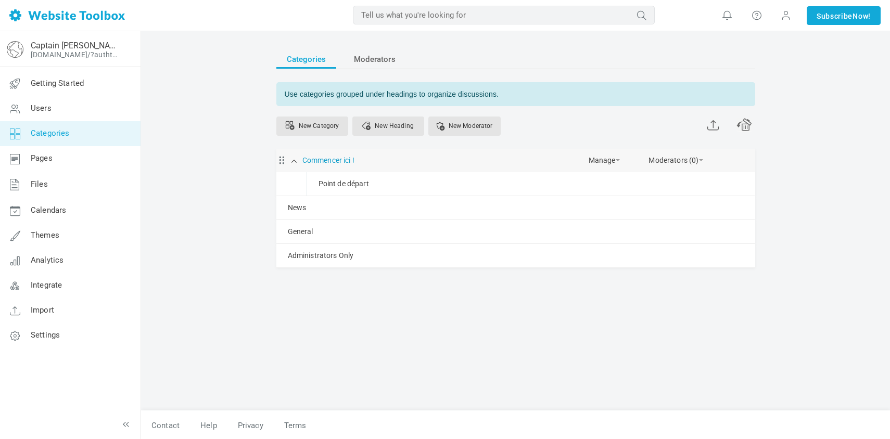
click at [338, 159] on link "Commencer ici !" at bounding box center [328, 160] width 52 height 13
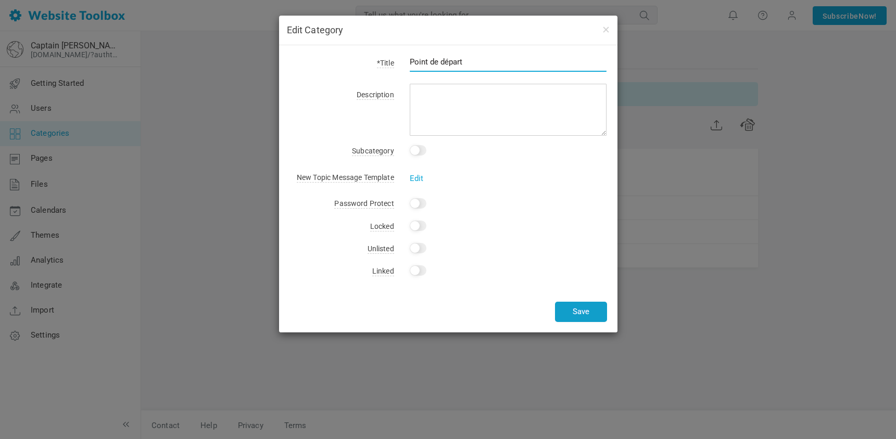
type input "Point de départ"
click at [584, 312] on button "Save" at bounding box center [581, 312] width 52 height 20
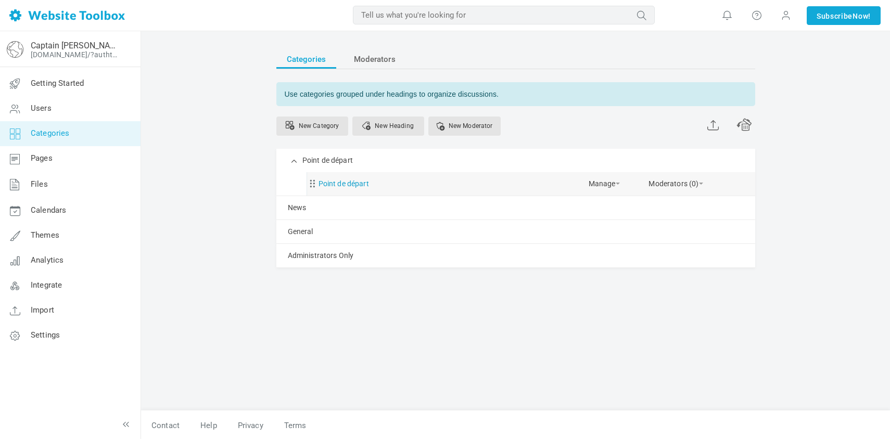
click at [336, 184] on link "Point de départ" at bounding box center [344, 184] width 50 height 13
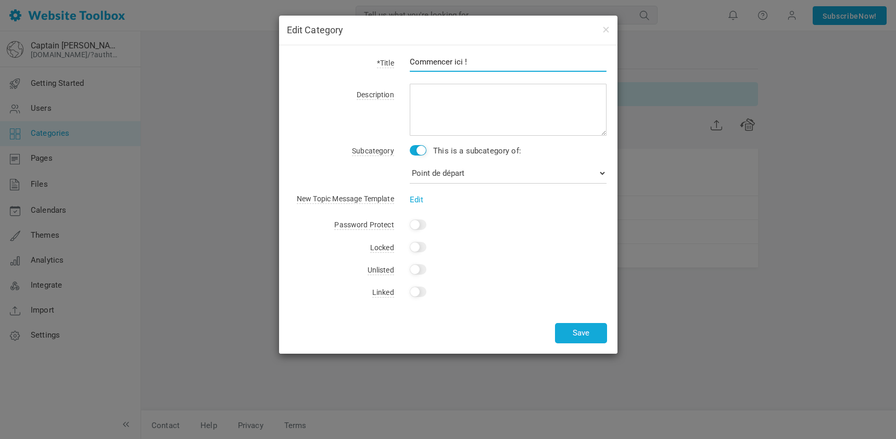
drag, startPoint x: 453, startPoint y: 61, endPoint x: 408, endPoint y: 64, distance: 45.4
click at [408, 64] on div "Commencer ici !" at bounding box center [500, 68] width 213 height 24
type input "Commencer ici !"
click at [585, 323] on button "Save" at bounding box center [581, 333] width 52 height 20
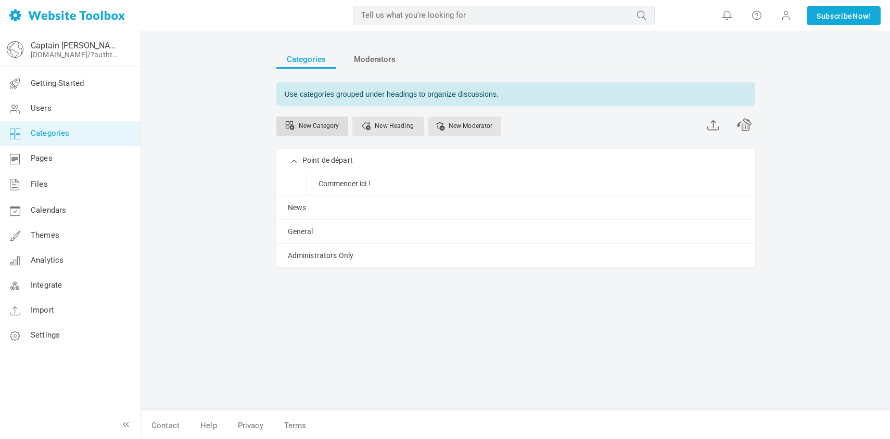
click at [309, 126] on link "New Category" at bounding box center [312, 126] width 72 height 19
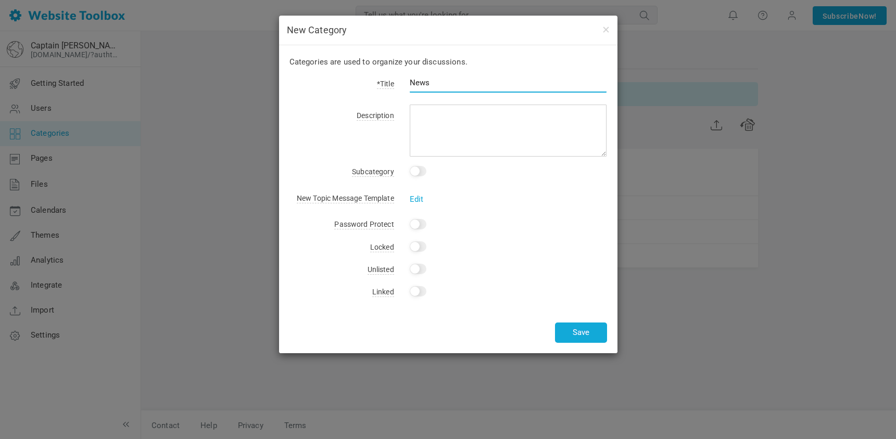
type input "News"
click at [418, 171] on input "checkbox" at bounding box center [418, 171] width 17 height 10
checkbox input "true"
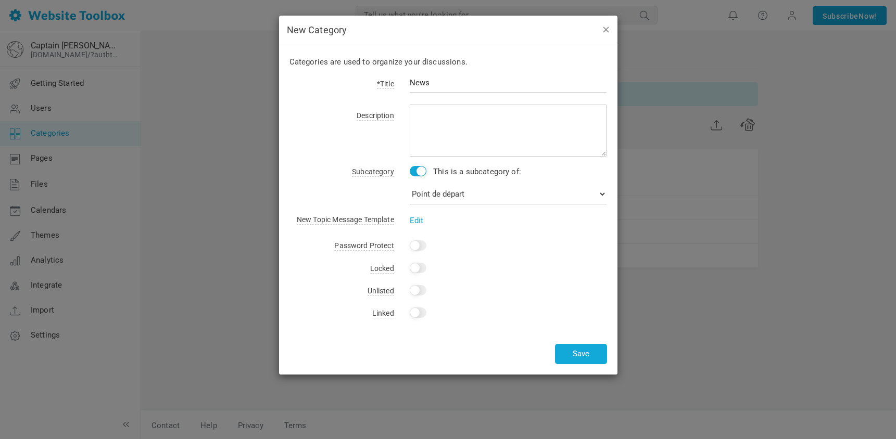
click at [605, 30] on button "button" at bounding box center [605, 28] width 8 height 11
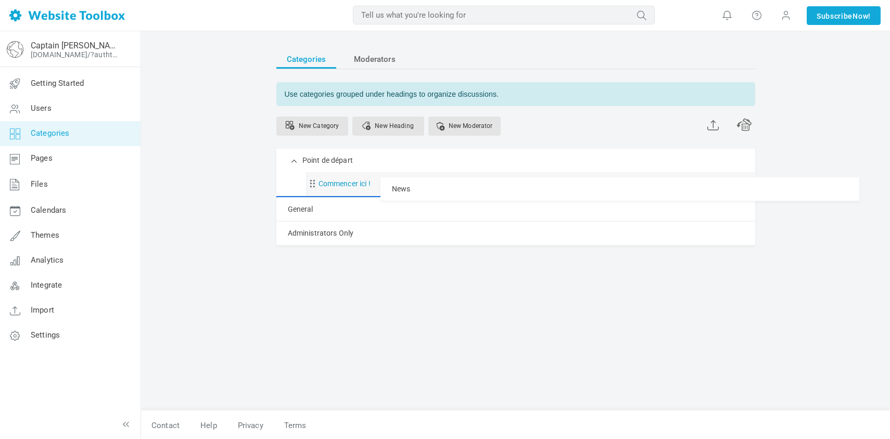
drag, startPoint x: 293, startPoint y: 208, endPoint x: 337, endPoint y: 177, distance: 53.9
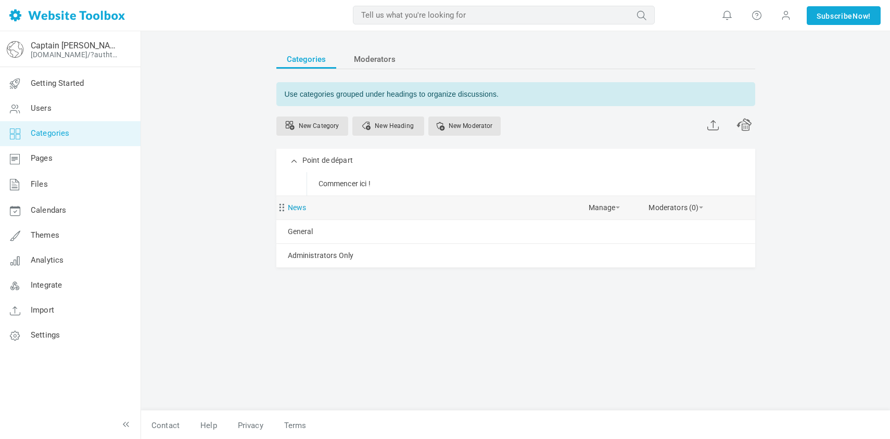
click at [301, 208] on link "News" at bounding box center [297, 207] width 19 height 13
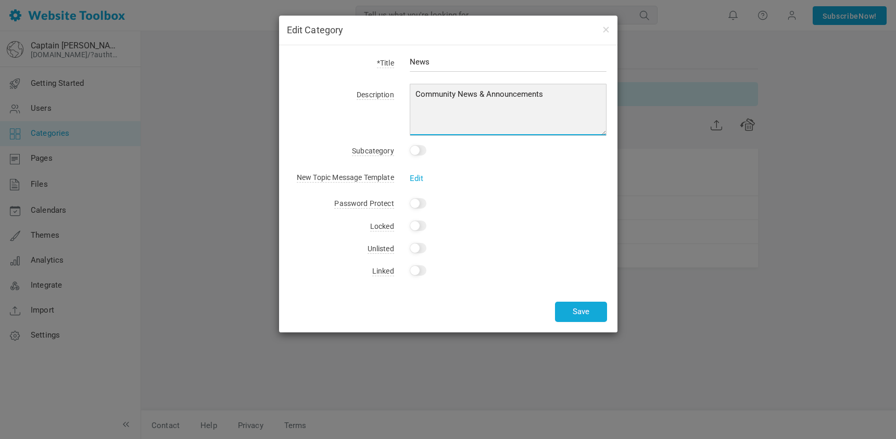
drag, startPoint x: 553, startPoint y: 95, endPoint x: 405, endPoint y: 94, distance: 148.4
click at [405, 94] on div "Community News & Announcements" at bounding box center [500, 111] width 213 height 48
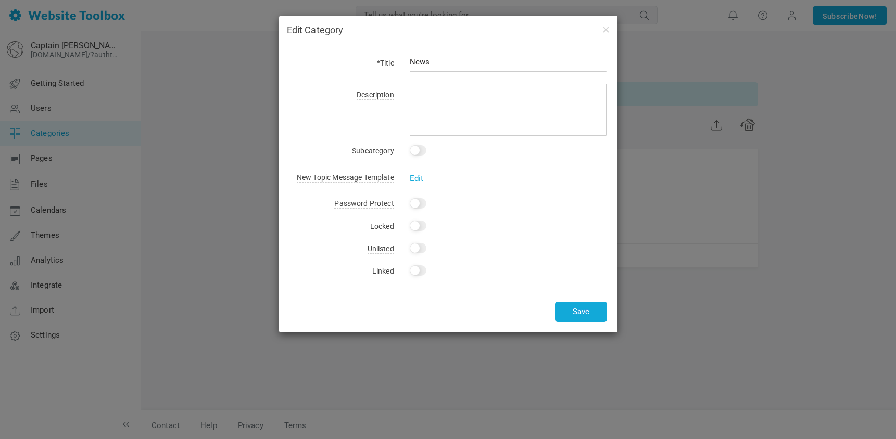
click at [418, 150] on input "checkbox" at bounding box center [418, 150] width 17 height 10
checkbox input "true"
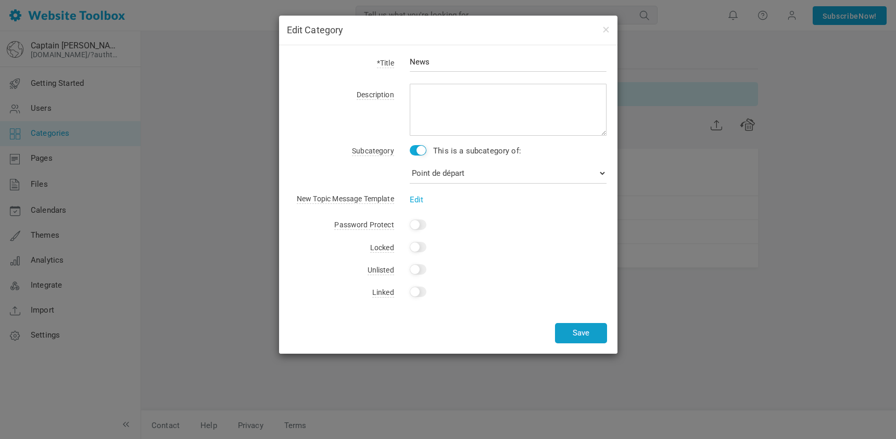
click at [587, 323] on button "Save" at bounding box center [581, 333] width 52 height 20
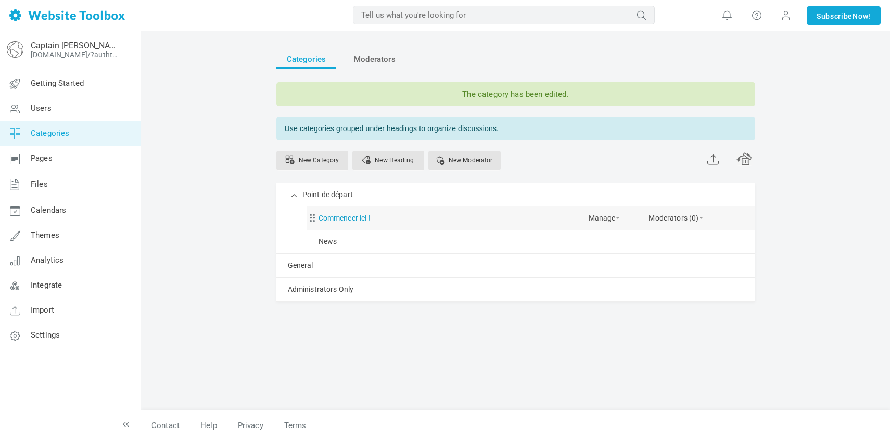
click at [346, 218] on link "Commencer ici !" at bounding box center [345, 218] width 52 height 13
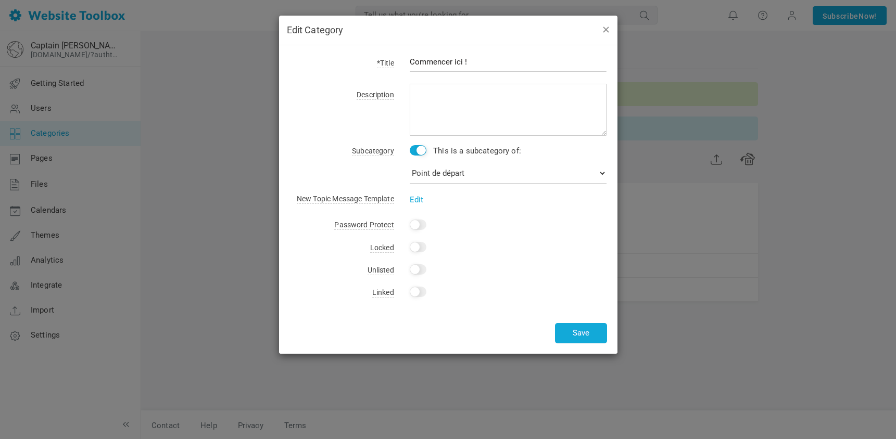
click at [605, 28] on button "button" at bounding box center [605, 28] width 8 height 11
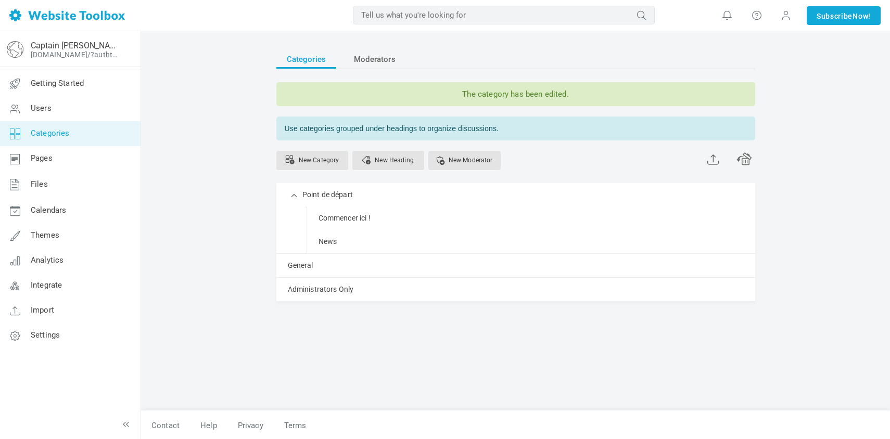
click at [164, 256] on div "Categories Moderators The category has been edited. Use categories grouped unde…" at bounding box center [515, 235] width 749 height 409
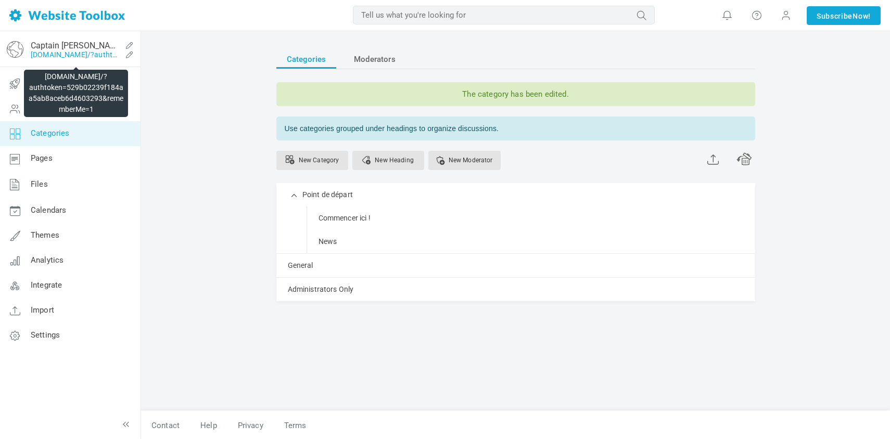
click at [49, 52] on link "[DOMAIN_NAME]/?authtoken=529b02239f184aa5ab8aceb6d4603293&rememberMe=1" at bounding box center [76, 54] width 91 height 8
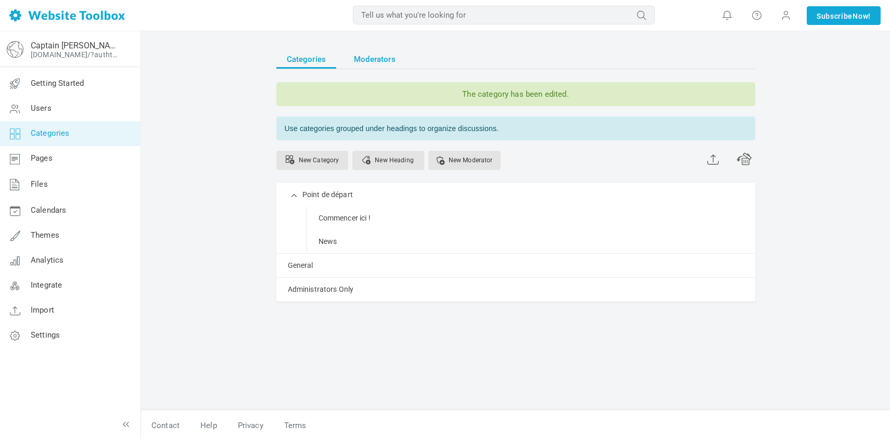
click at [369, 56] on span "Moderators" at bounding box center [375, 59] width 42 height 19
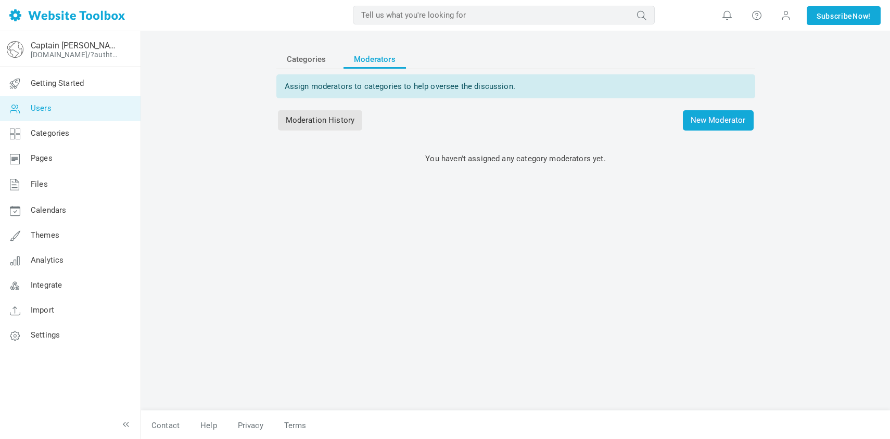
click at [32, 110] on span "Users" at bounding box center [41, 108] width 21 height 9
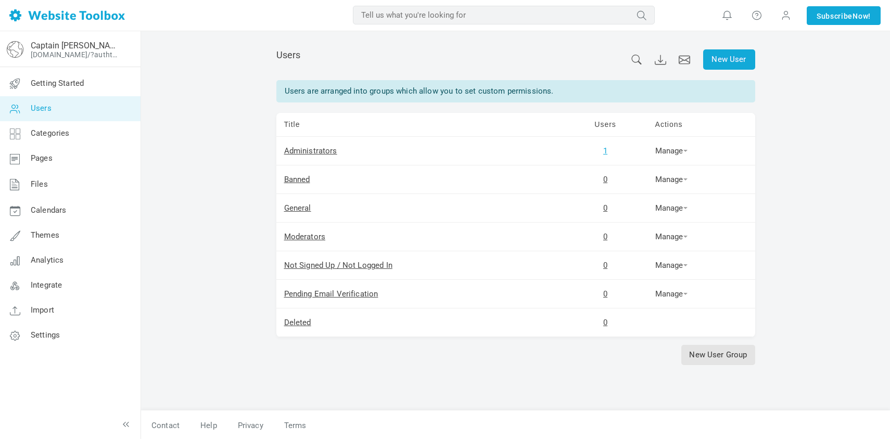
click at [605, 153] on link "1" at bounding box center [605, 150] width 4 height 9
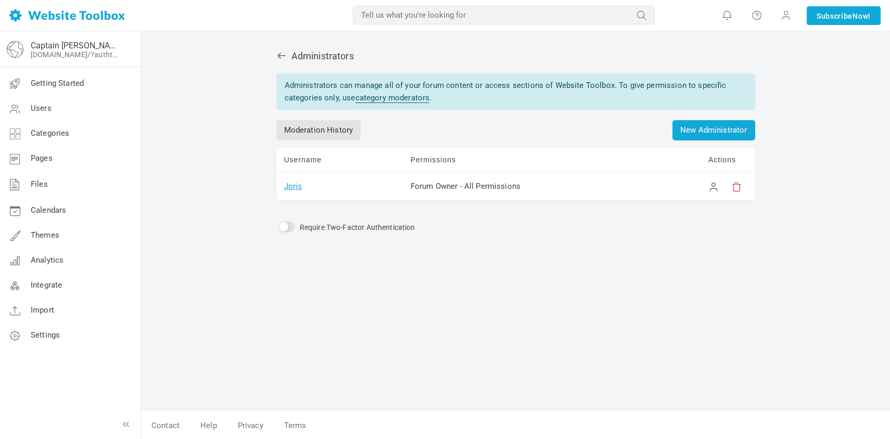
click at [292, 184] on link "Joris" at bounding box center [293, 186] width 18 height 9
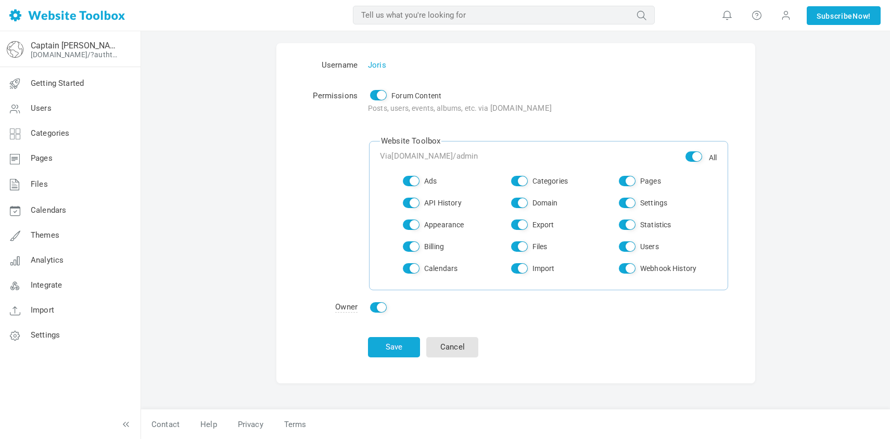
scroll to position [30, 0]
click at [55, 85] on span "Getting Started" at bounding box center [57, 83] width 53 height 9
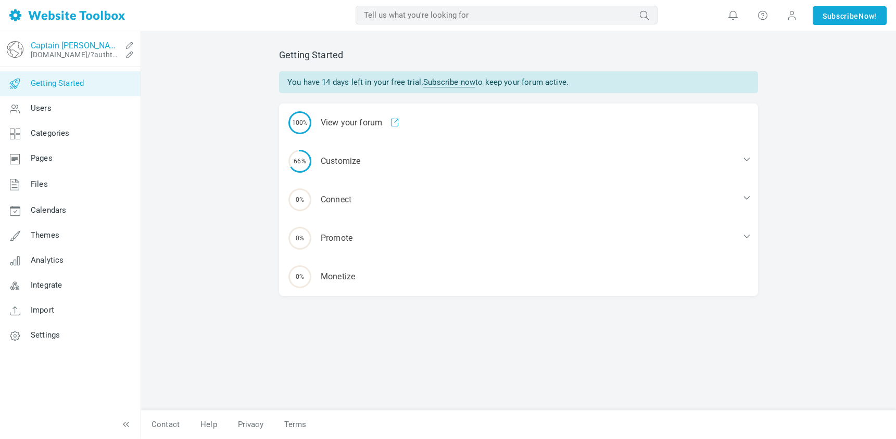
click at [45, 47] on link "Captain [PERSON_NAME]" at bounding box center [76, 46] width 91 height 10
click at [46, 338] on span "Settings" at bounding box center [45, 335] width 29 height 9
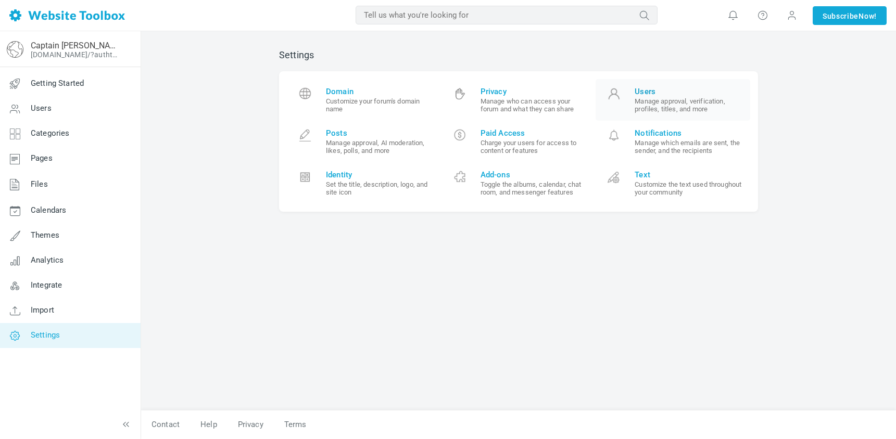
click at [653, 99] on small "Manage approval, verification, profiles, titles, and more" at bounding box center [689, 105] width 108 height 16
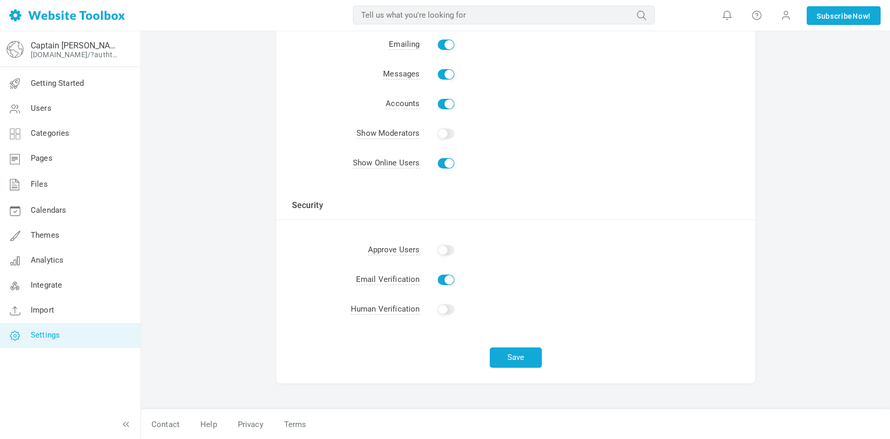
scroll to position [196, 0]
click at [61, 336] on link "Settings" at bounding box center [69, 335] width 141 height 25
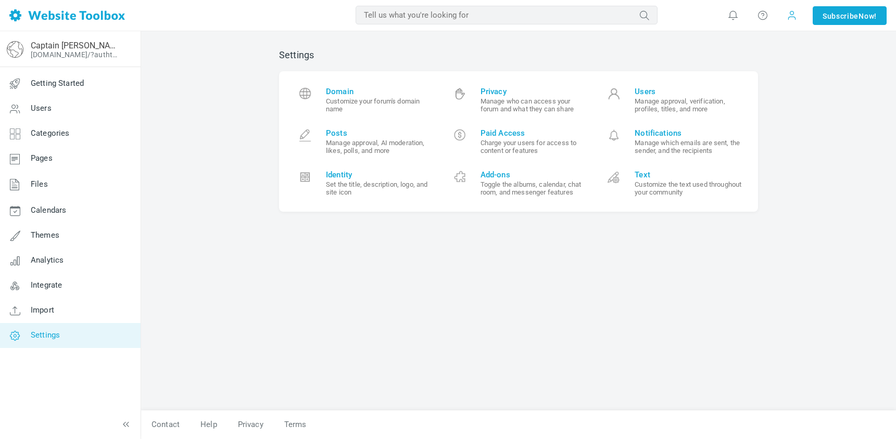
click at [791, 16] on span at bounding box center [792, 15] width 10 height 10
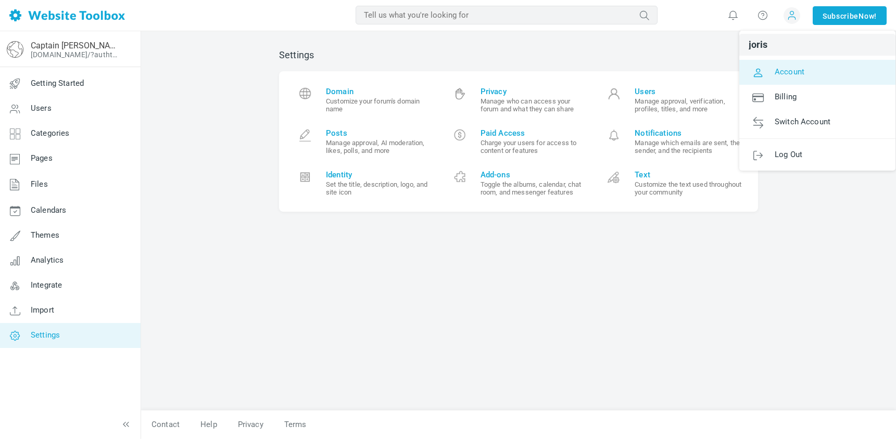
click at [779, 68] on span "Account" at bounding box center [790, 71] width 30 height 9
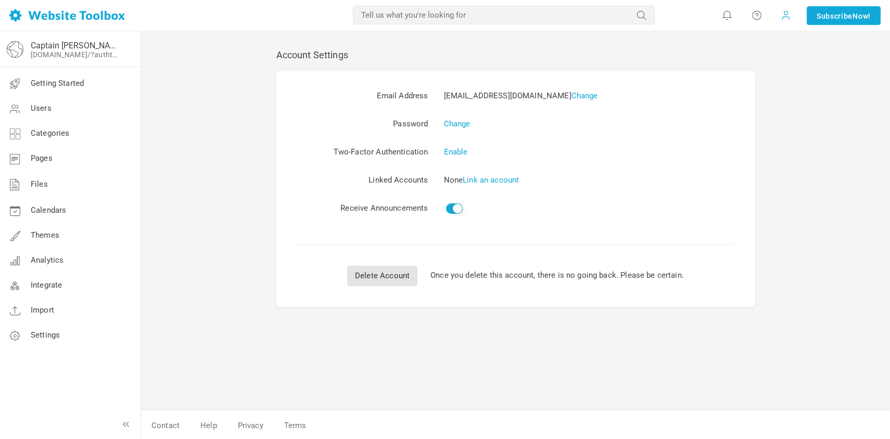
click at [783, 14] on span at bounding box center [786, 14] width 10 height 11
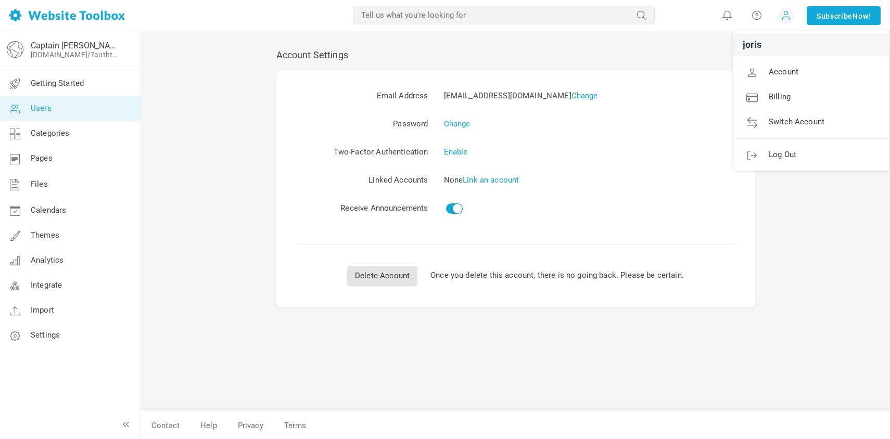
click at [24, 105] on icon at bounding box center [14, 108] width 31 height 25
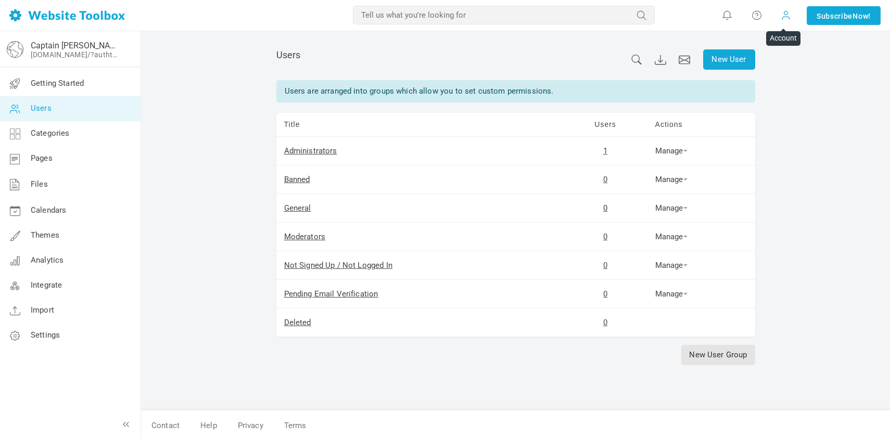
click at [785, 18] on span at bounding box center [786, 14] width 10 height 11
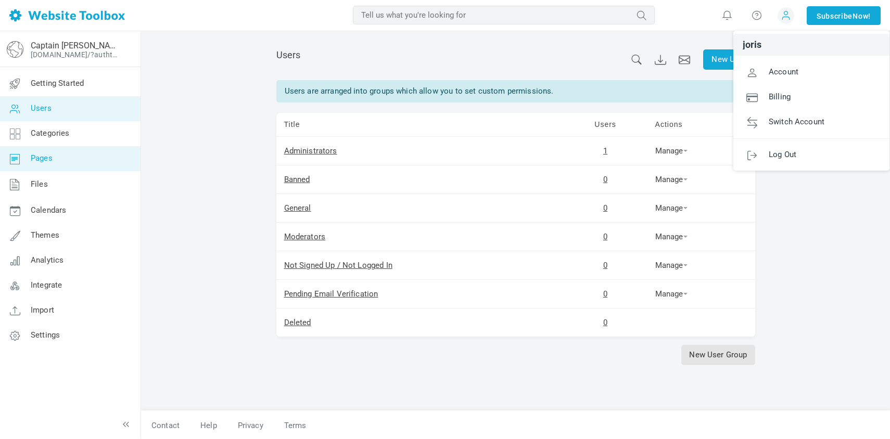
click at [41, 162] on span "Pages" at bounding box center [42, 158] width 22 height 9
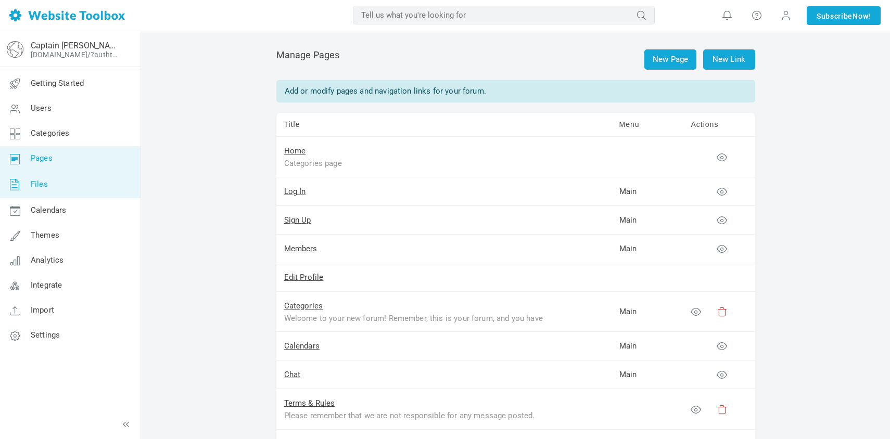
click at [41, 187] on span "Files" at bounding box center [39, 184] width 17 height 9
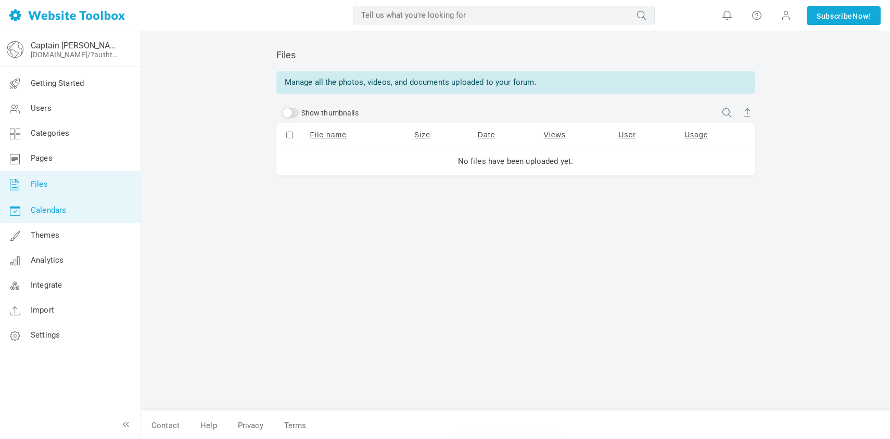
click at [52, 210] on span "Calendars" at bounding box center [48, 210] width 35 height 9
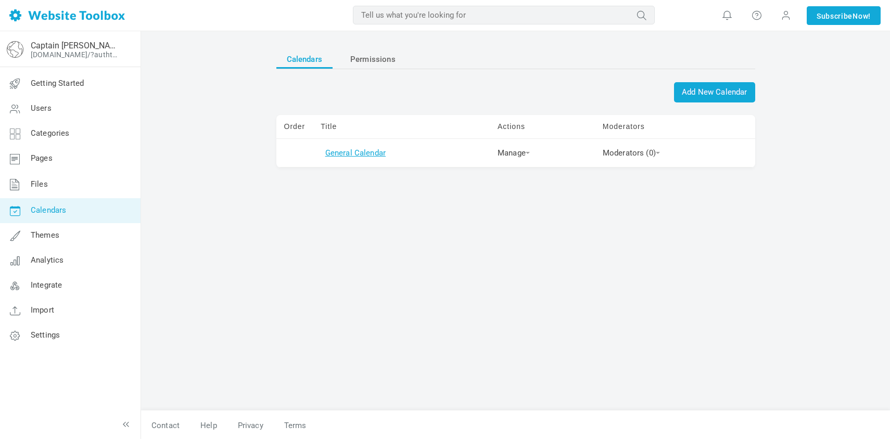
click at [358, 153] on link "General Calendar" at bounding box center [355, 152] width 60 height 9
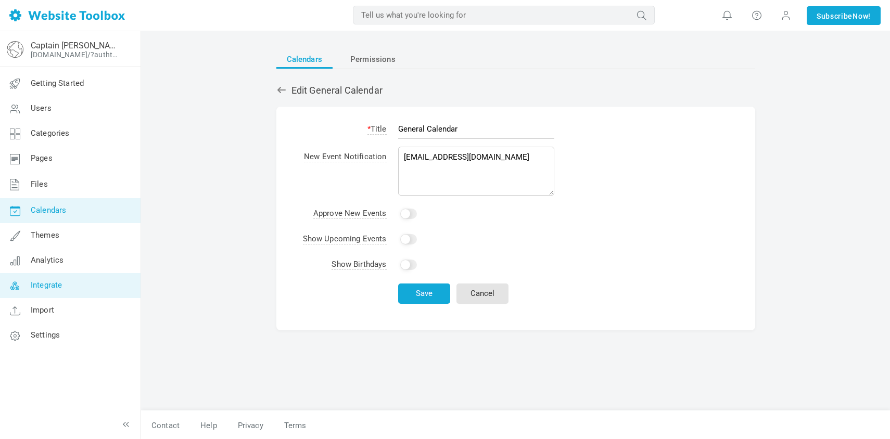
click at [48, 290] on span "Integrate" at bounding box center [46, 285] width 31 height 9
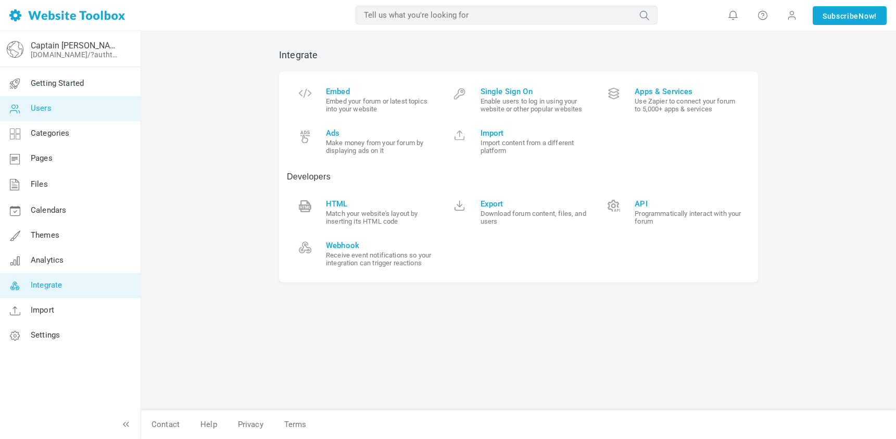
click at [40, 111] on span "Users" at bounding box center [41, 108] width 21 height 9
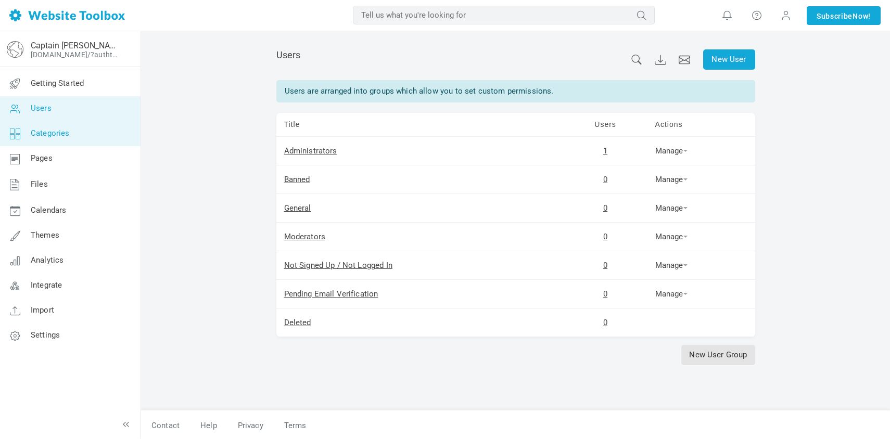
click at [52, 137] on span "Categories" at bounding box center [50, 133] width 39 height 9
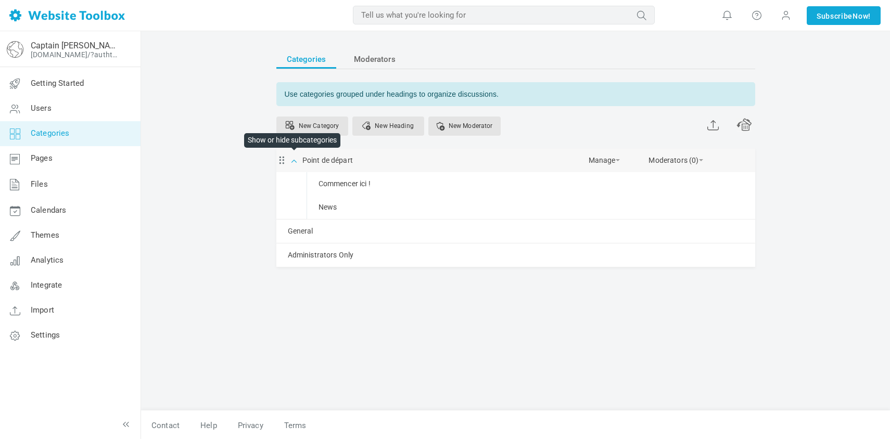
click at [294, 161] on span at bounding box center [294, 160] width 10 height 10
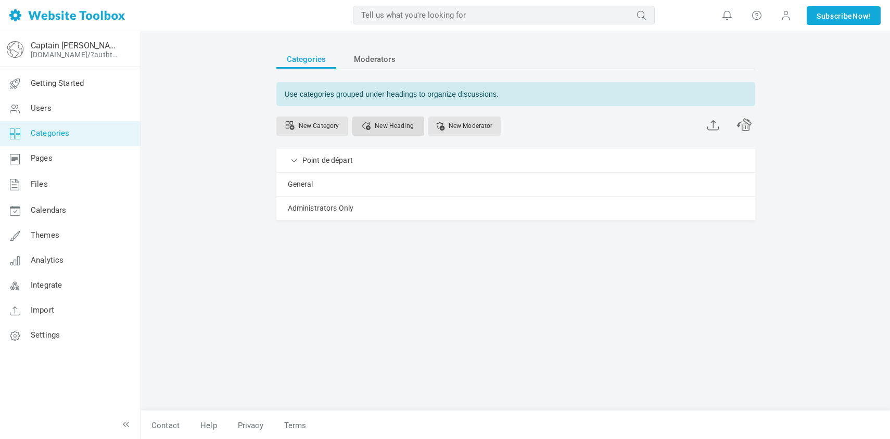
click at [383, 124] on link "New Heading" at bounding box center [388, 126] width 72 height 19
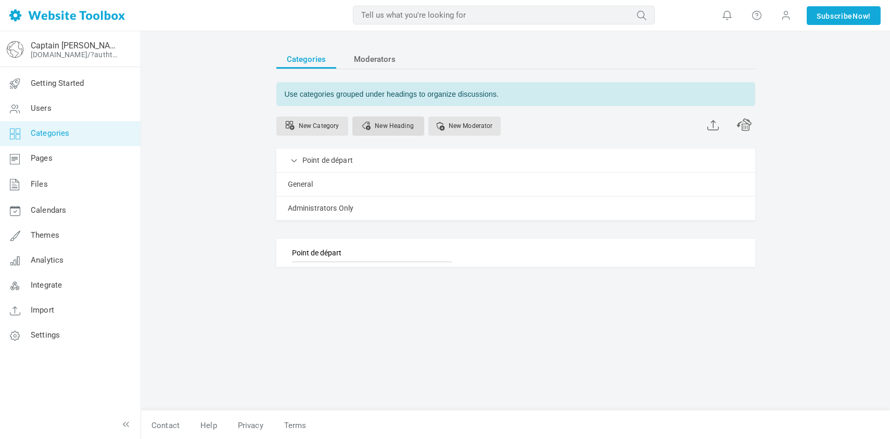
type input "Point de départ"
click at [374, 59] on span "Moderators" at bounding box center [375, 59] width 42 height 19
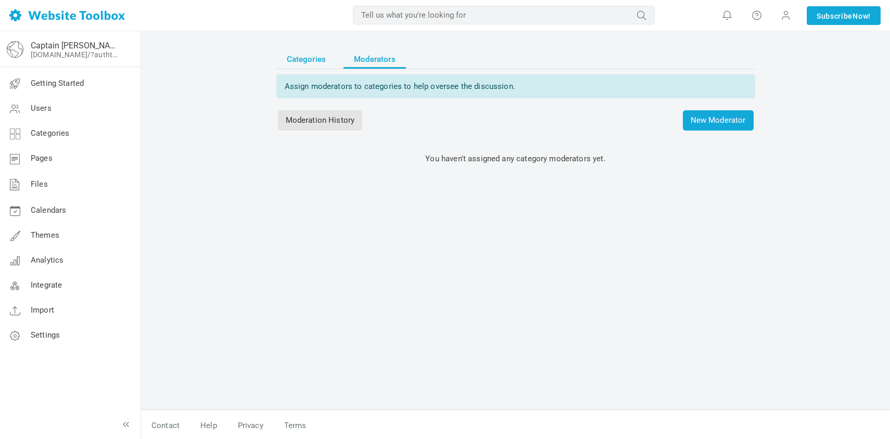
click at [305, 59] on span "Categories" at bounding box center [307, 59] width 40 height 19
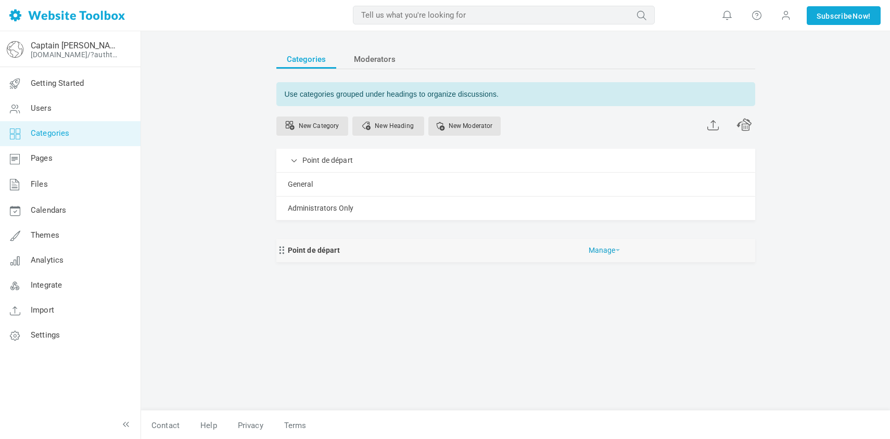
click at [600, 253] on link "Manage" at bounding box center [604, 248] width 31 height 18
click at [528, 332] on div "Categories Moderators Use categories grouped under headings to organize discuss…" at bounding box center [516, 225] width 495 height 372
click at [312, 249] on link "Point de départ" at bounding box center [314, 250] width 52 height 13
click at [352, 298] on div "Categories Moderators Use categories grouped under headings to organize discuss…" at bounding box center [515, 177] width 479 height 255
click at [38, 161] on span "Pages" at bounding box center [42, 158] width 22 height 9
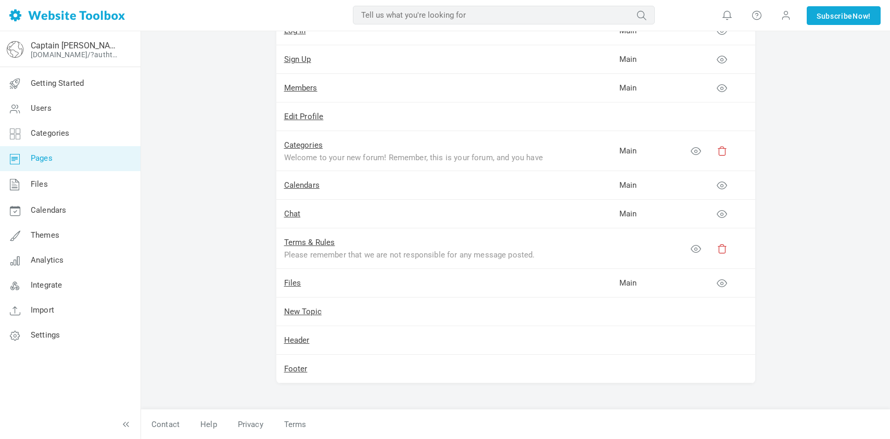
scroll to position [161, 0]
click at [722, 216] on icon at bounding box center [722, 214] width 10 height 10
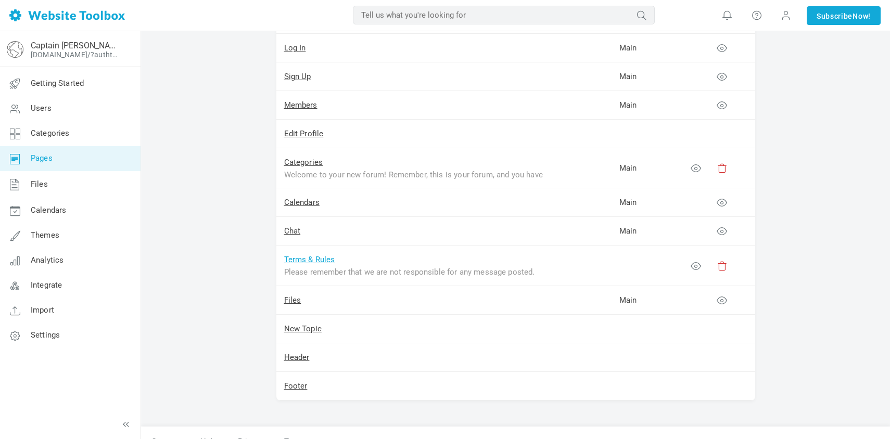
scroll to position [144, 0]
click at [303, 162] on link "Categories" at bounding box center [303, 161] width 39 height 9
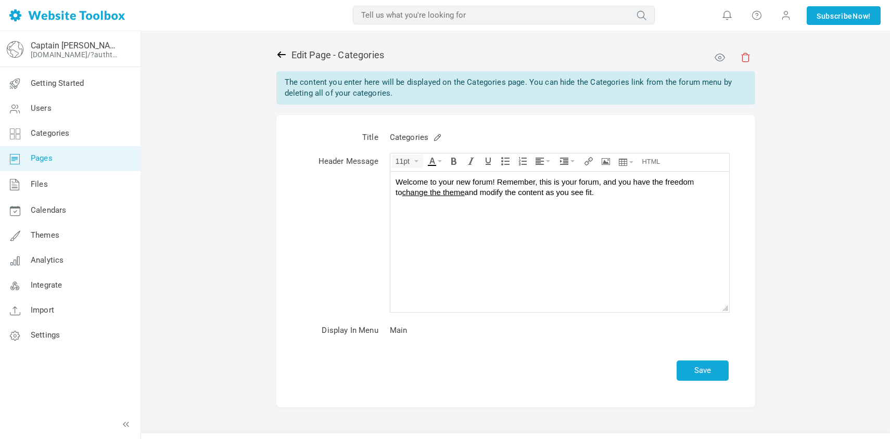
click at [281, 54] on icon at bounding box center [281, 54] width 10 height 10
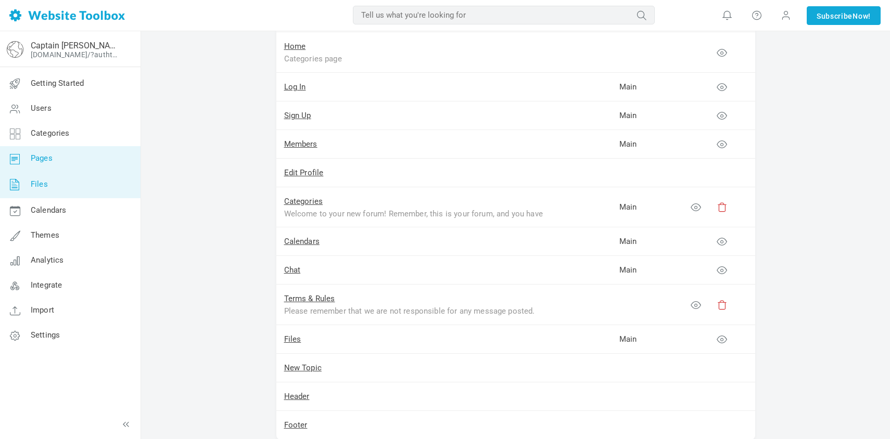
scroll to position [100, 0]
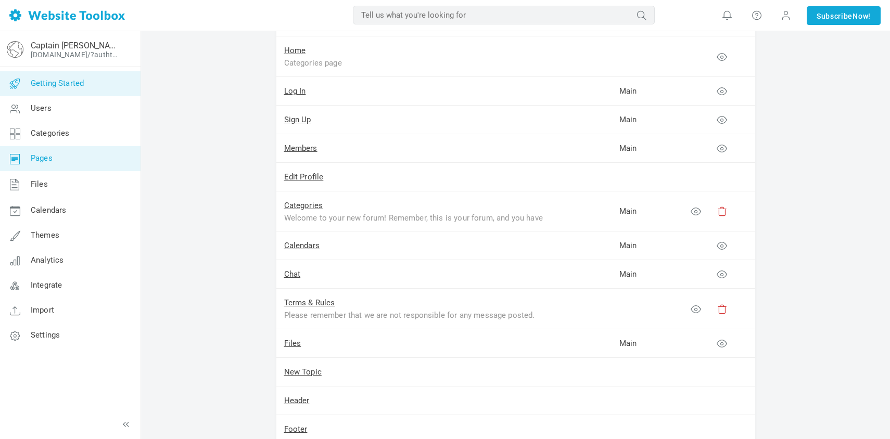
click at [51, 78] on link "Getting Started" at bounding box center [69, 83] width 141 height 25
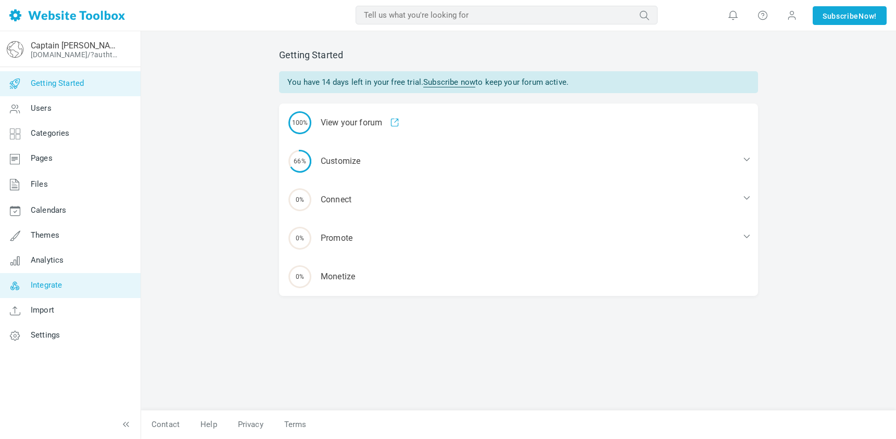
click at [46, 284] on span "Integrate" at bounding box center [46, 285] width 31 height 9
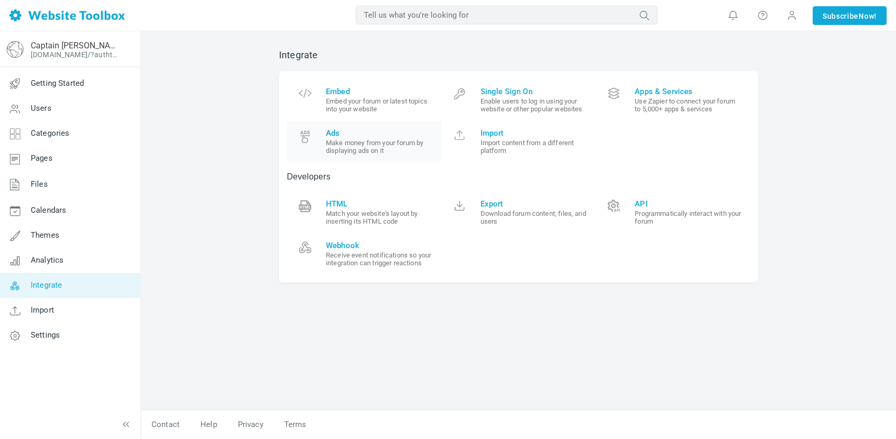
click at [361, 147] on small "Make money from your forum by displaying ads on it" at bounding box center [380, 147] width 108 height 16
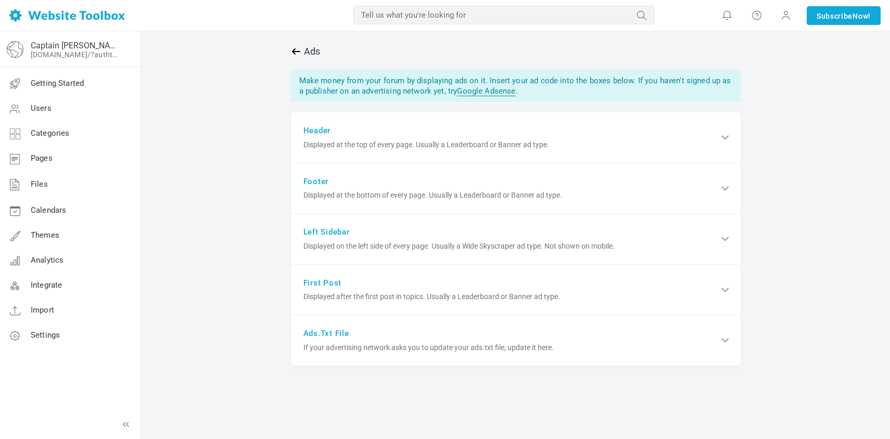
click at [294, 50] on icon at bounding box center [296, 51] width 10 height 10
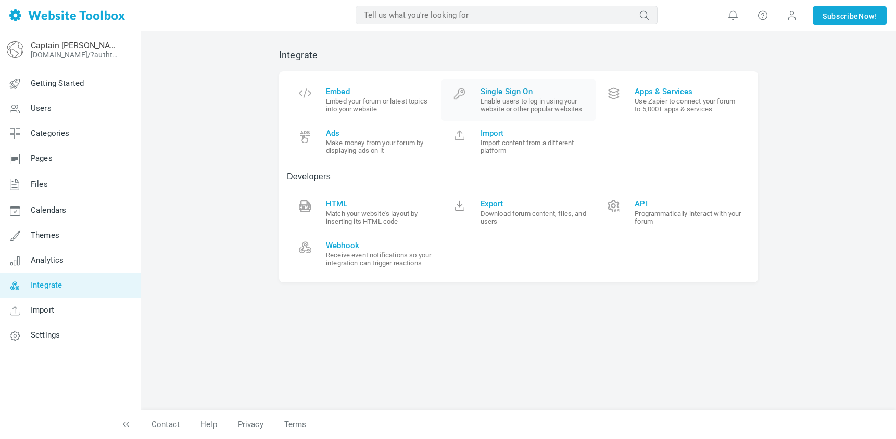
click at [520, 100] on small "Enable users to log in using your website or other popular websites" at bounding box center [535, 105] width 108 height 16
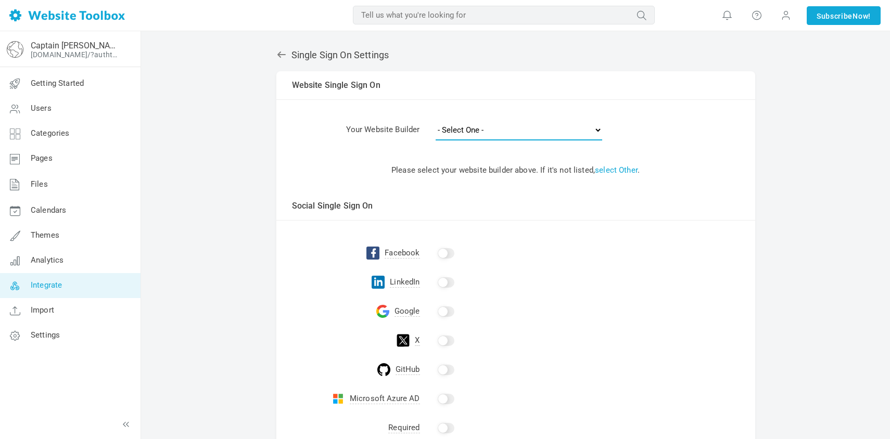
select select "squarespace"
